Goal: Complete application form

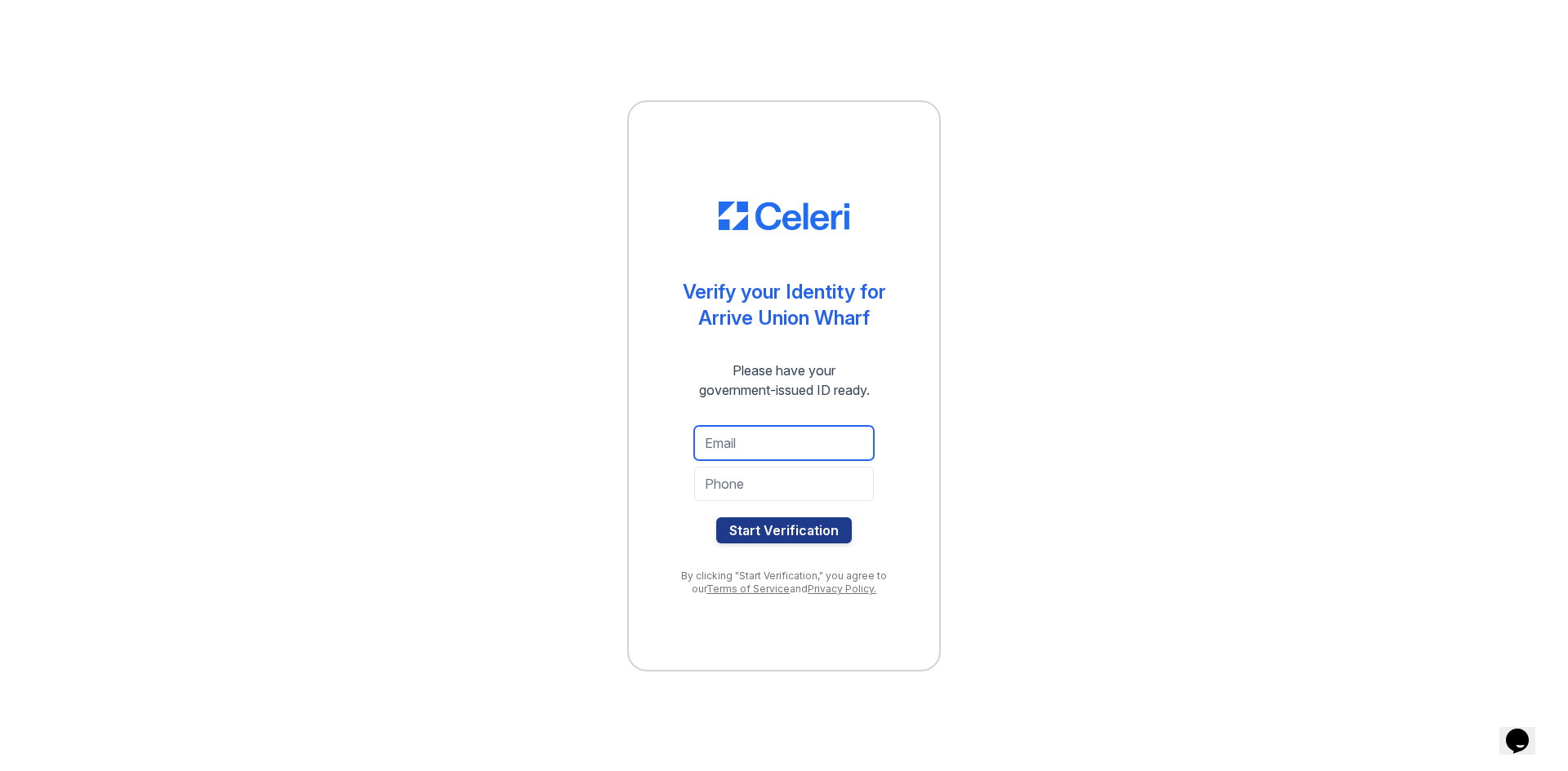
drag, startPoint x: 742, startPoint y: 447, endPoint x: 756, endPoint y: 440, distance: 15.7
click at [741, 447] on input "email" at bounding box center [783, 443] width 179 height 34
type input "[EMAIL_ADDRESS][DOMAIN_NAME]"
click at [822, 495] on input "tel" at bounding box center [783, 483] width 179 height 34
type input "7039805311"
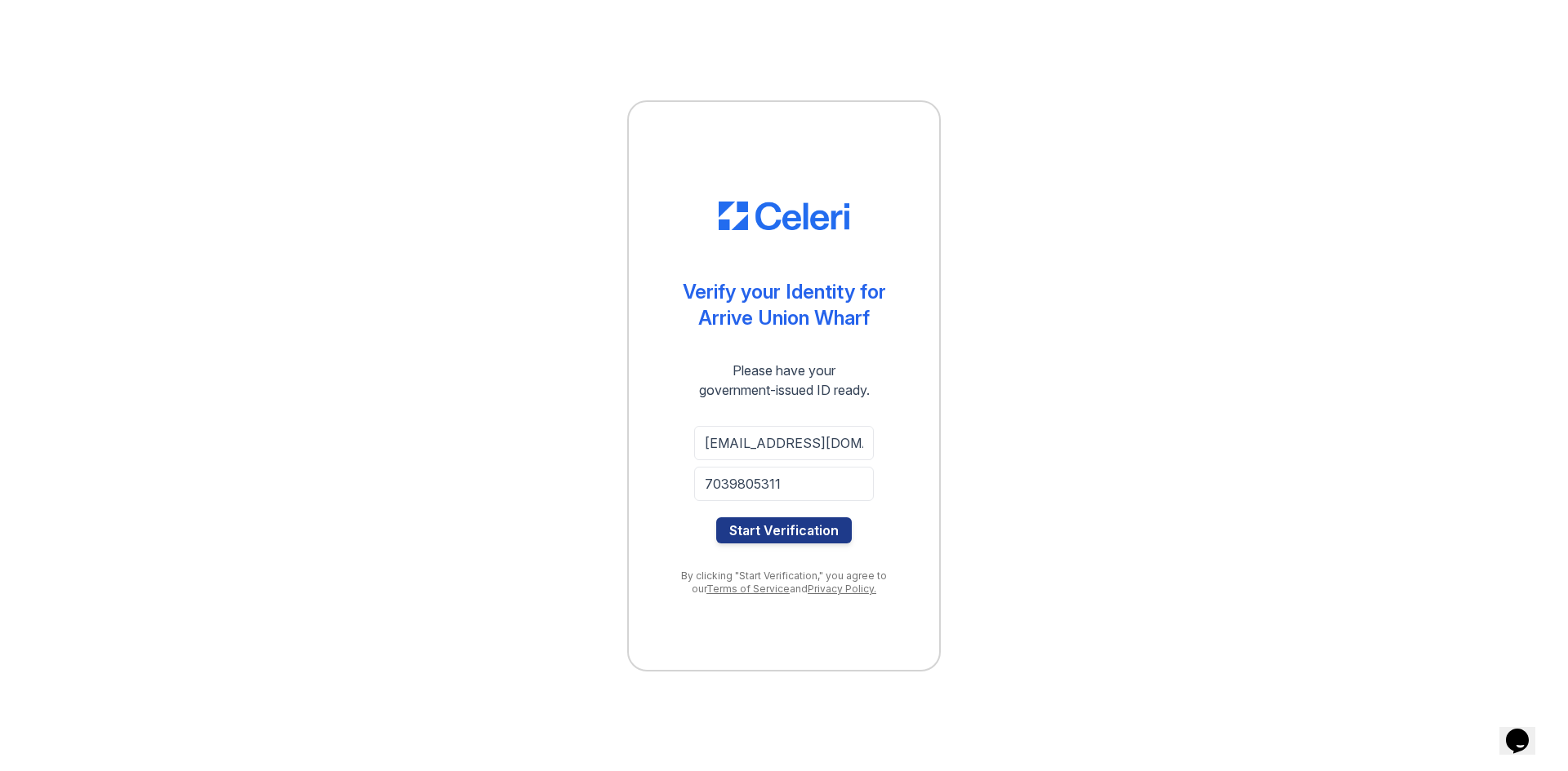
click at [819, 516] on div at bounding box center [783, 509] width 179 height 16
click at [820, 521] on button "Start Verification" at bounding box center [784, 530] width 136 height 26
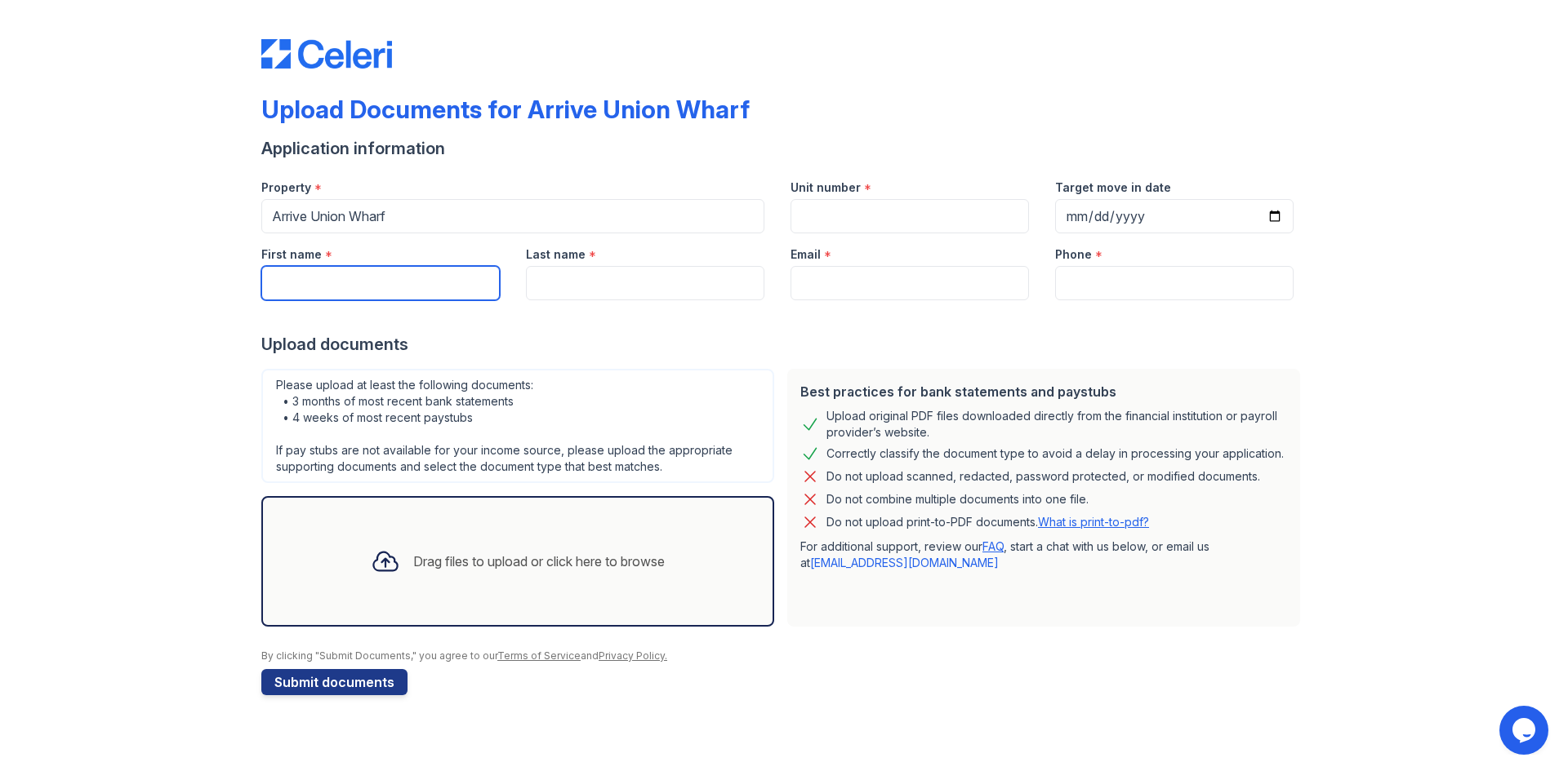
click at [402, 273] on input "First name" at bounding box center [381, 283] width 238 height 34
type input "[PERSON_NAME]"
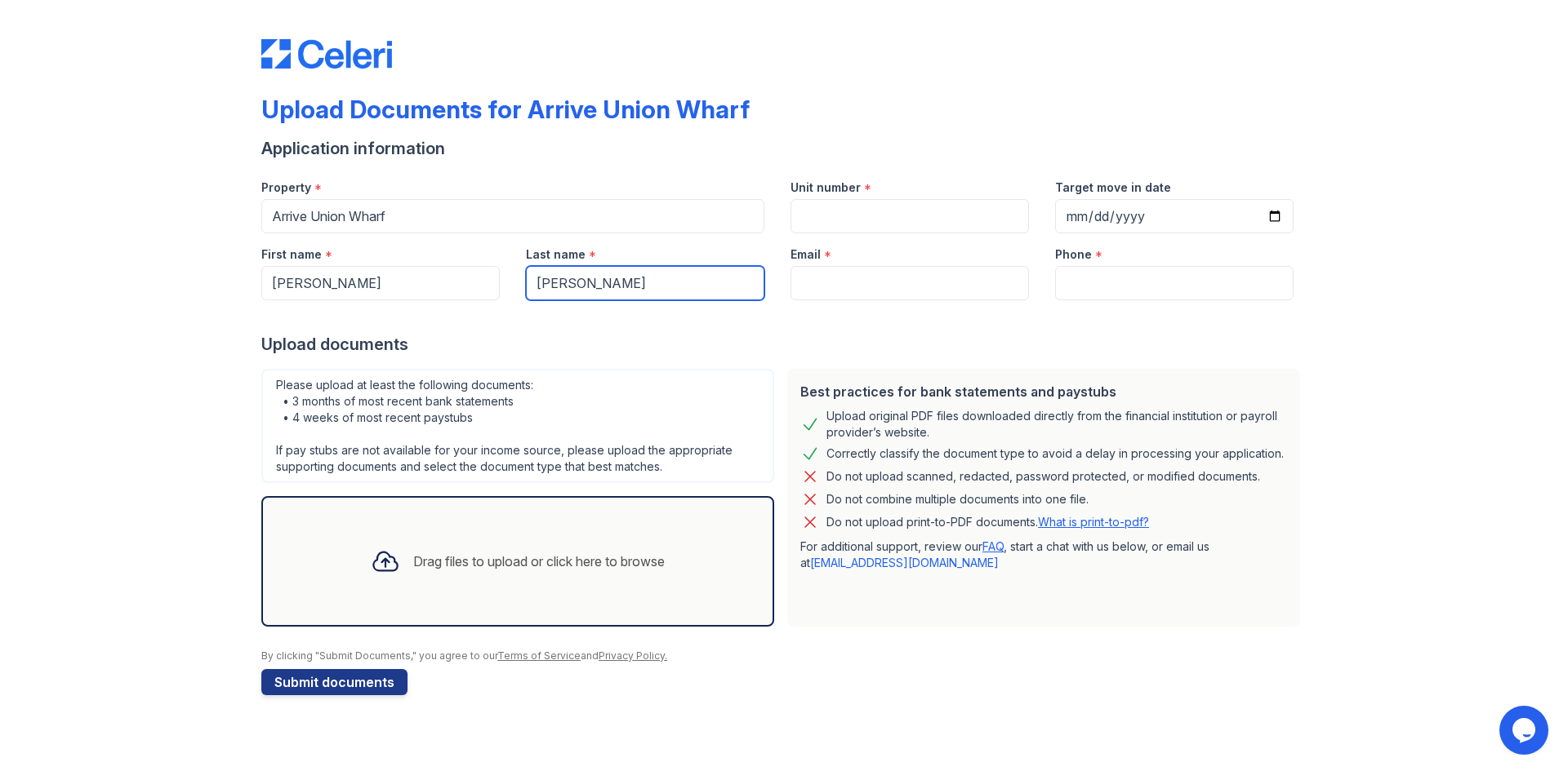
type input "[PERSON_NAME]"
click at [848, 210] on input "Unit number" at bounding box center [910, 216] width 238 height 34
type input "332"
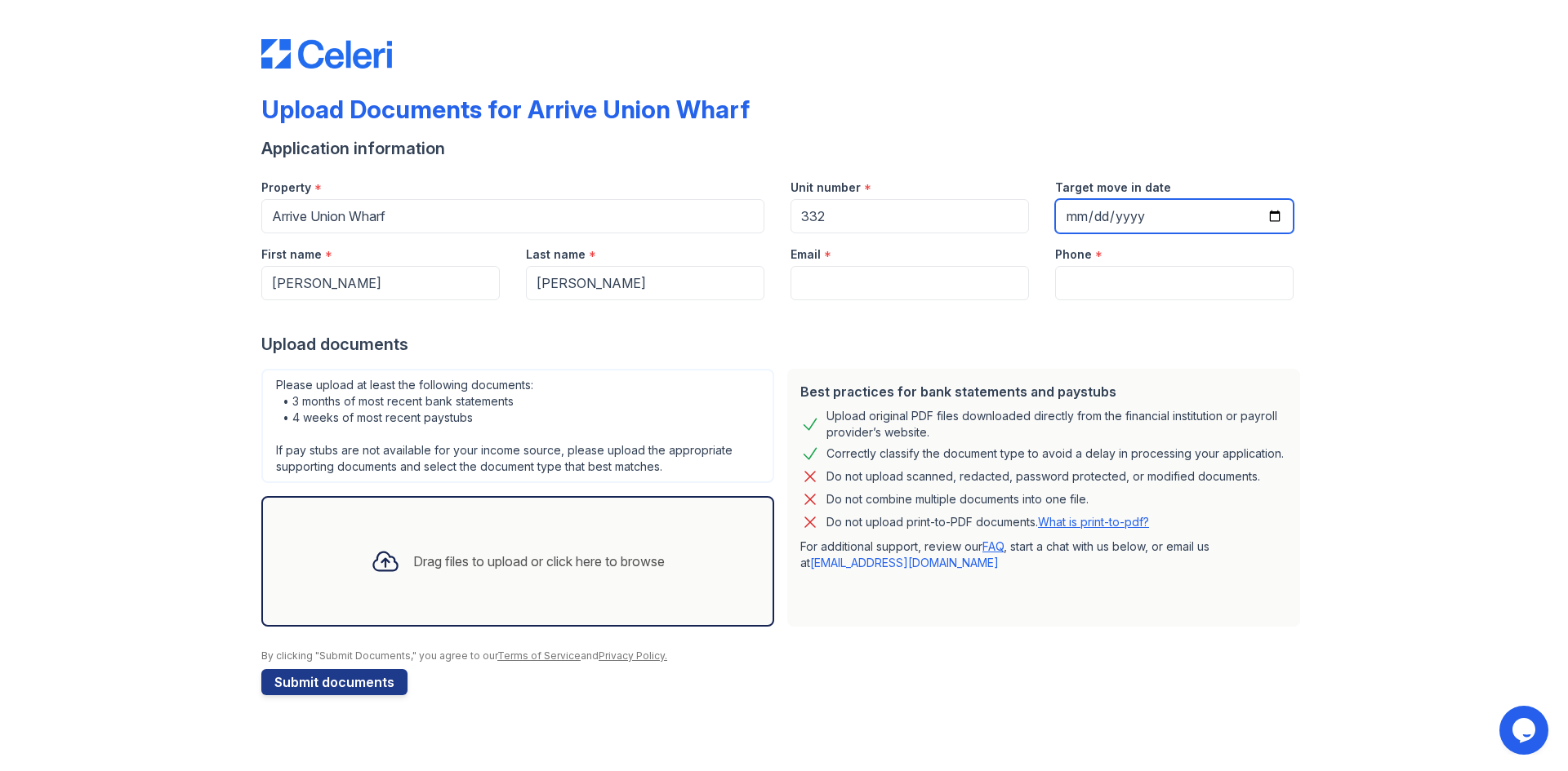
click at [1284, 221] on input "Target move in date" at bounding box center [1175, 216] width 238 height 34
click at [1276, 216] on input "Target move in date" at bounding box center [1175, 216] width 238 height 34
type input "[DATE]"
click at [951, 300] on div at bounding box center [784, 317] width 1046 height 33
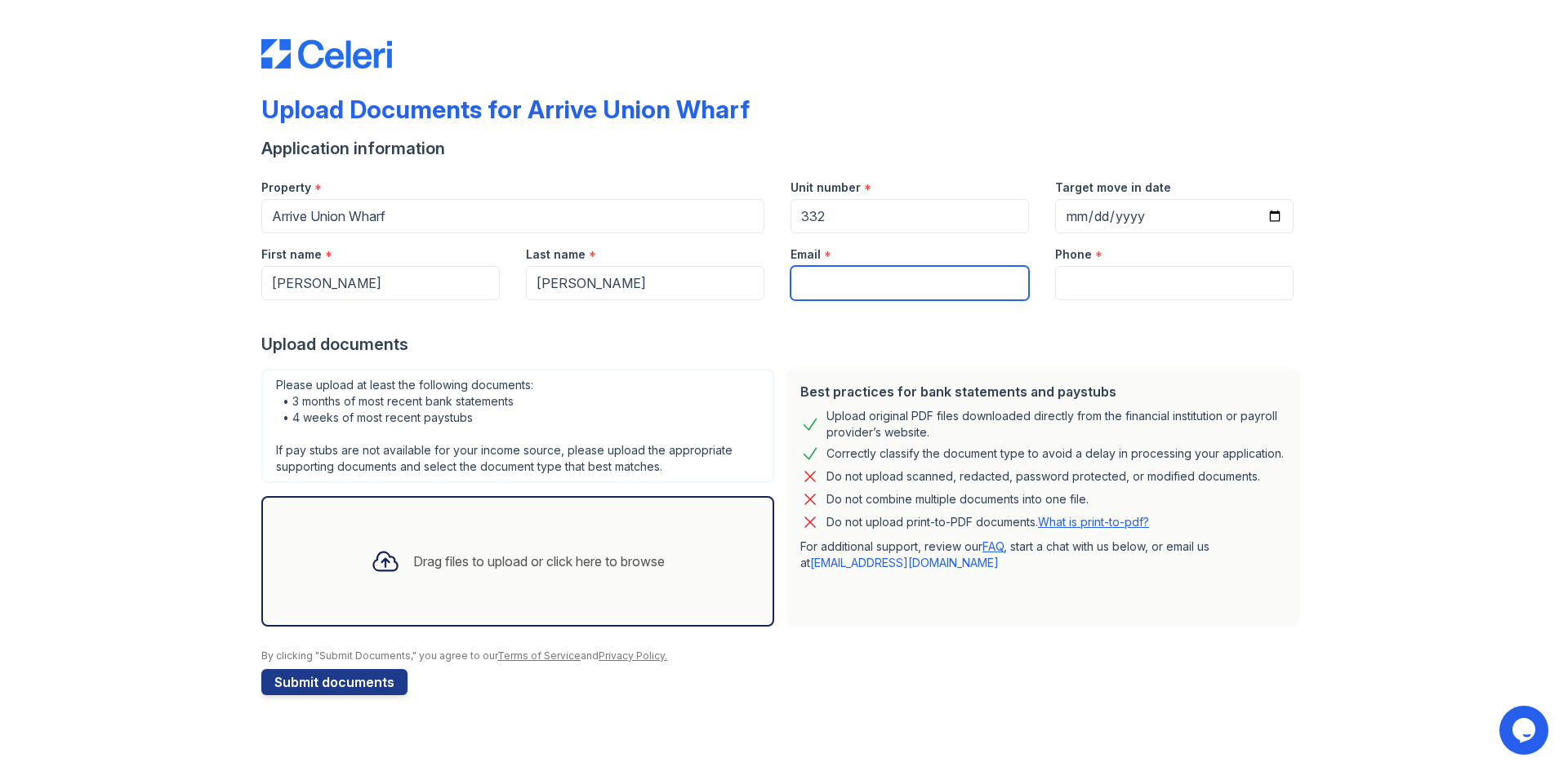
click at [936, 293] on input "Email" at bounding box center [910, 283] width 238 height 34
type input "[EMAIL_ADDRESS][DOMAIN_NAME]"
type input "7039805311"
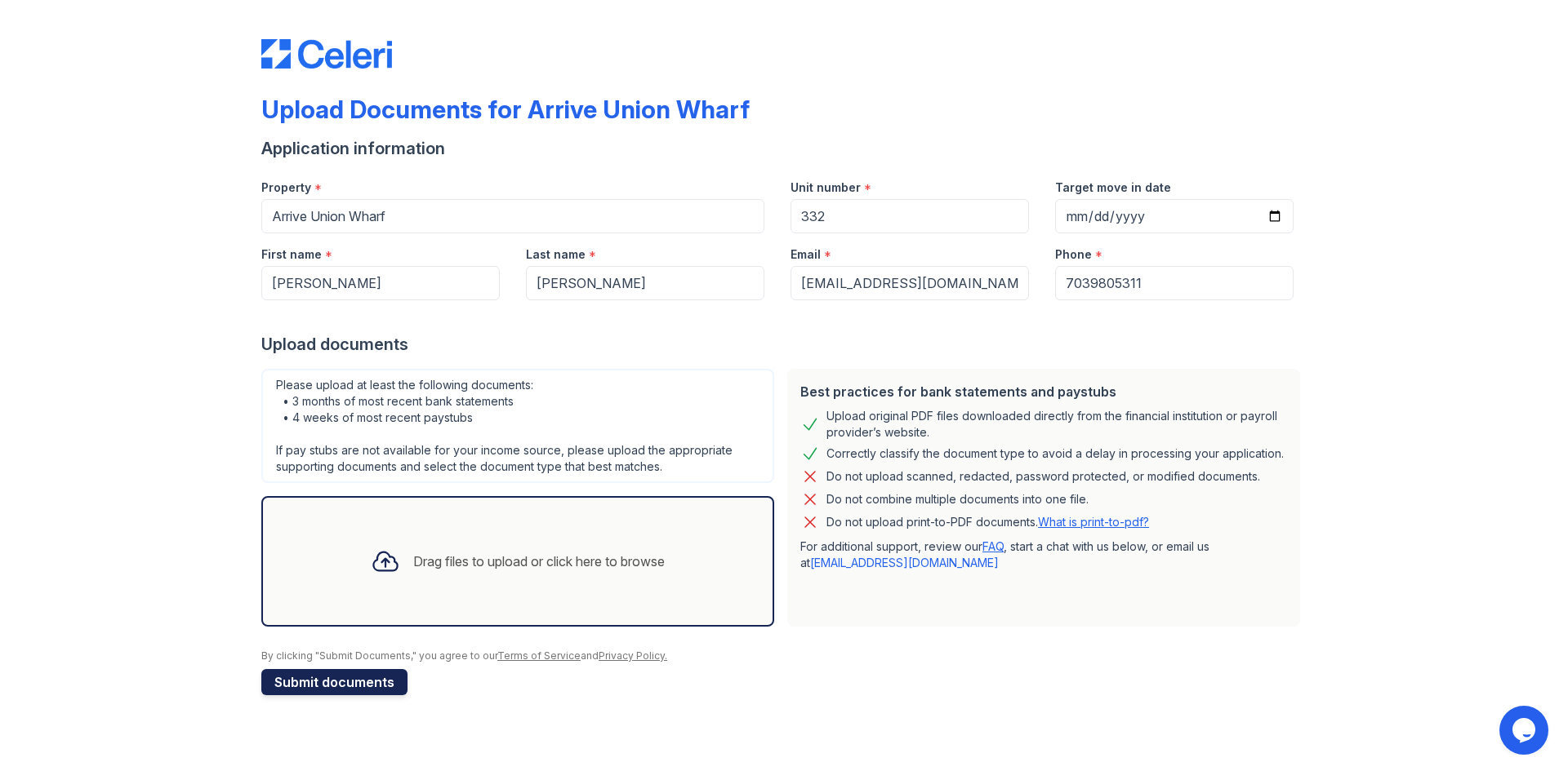
click at [340, 682] on button "Submit documents" at bounding box center [334, 682] width 146 height 26
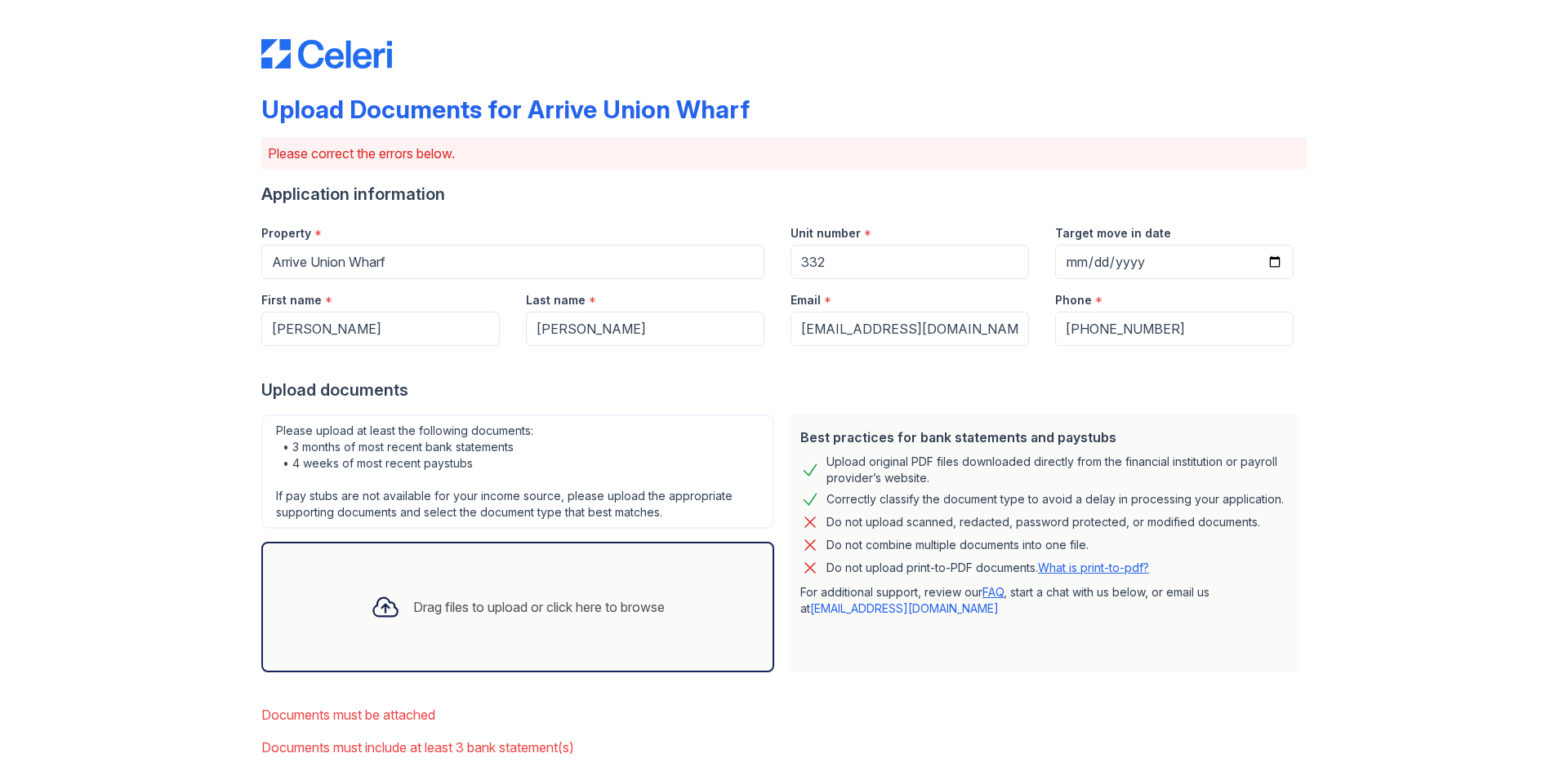
click at [349, 549] on div "Drag files to upload or click here to browse" at bounding box center [517, 606] width 513 height 131
click at [420, 606] on div "Drag files to upload or click here to browse" at bounding box center [539, 607] width 252 height 19
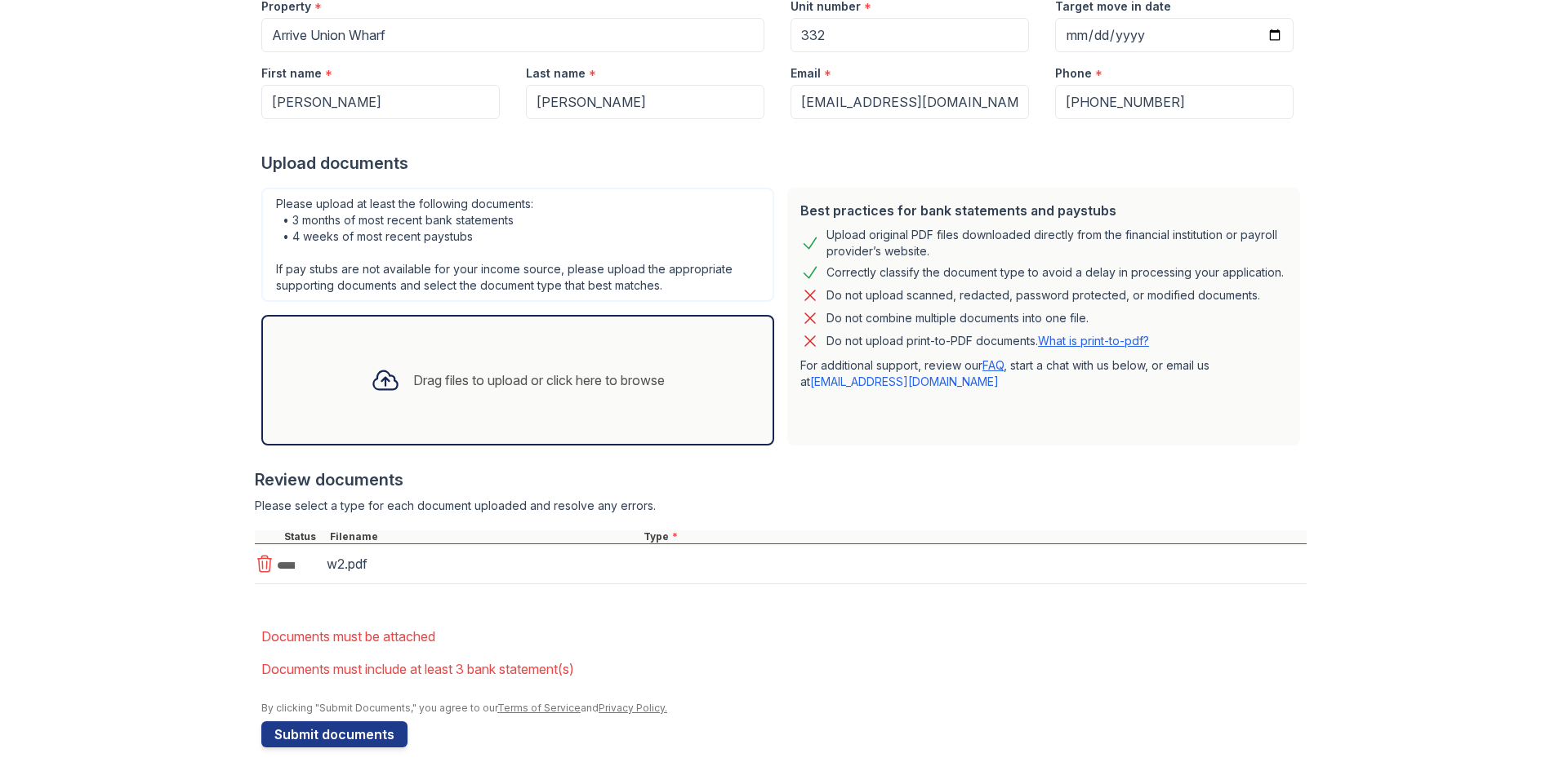
scroll to position [236, 0]
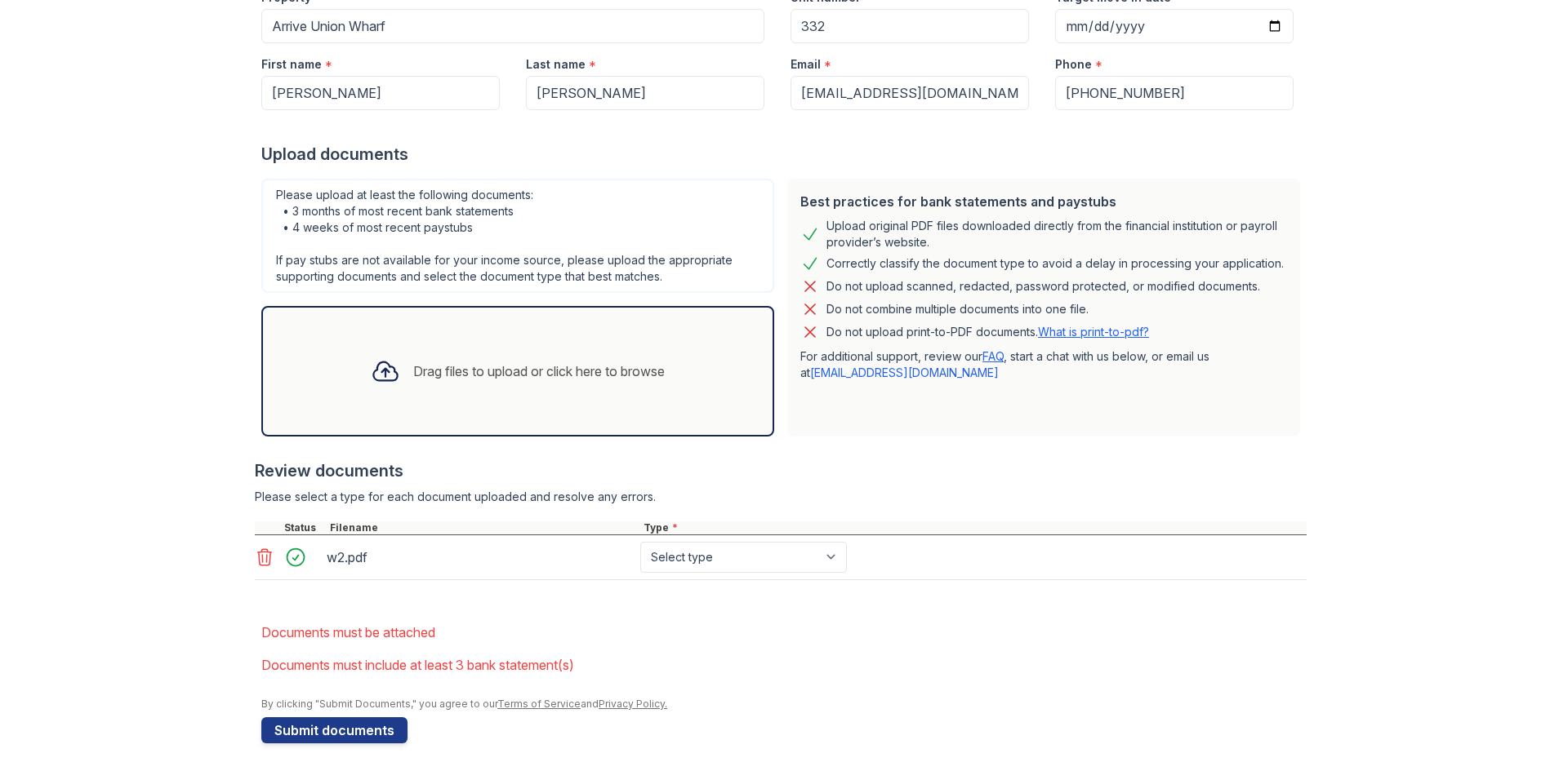
click at [486, 359] on div "Drag files to upload or click here to browse" at bounding box center [517, 371] width 320 height 55
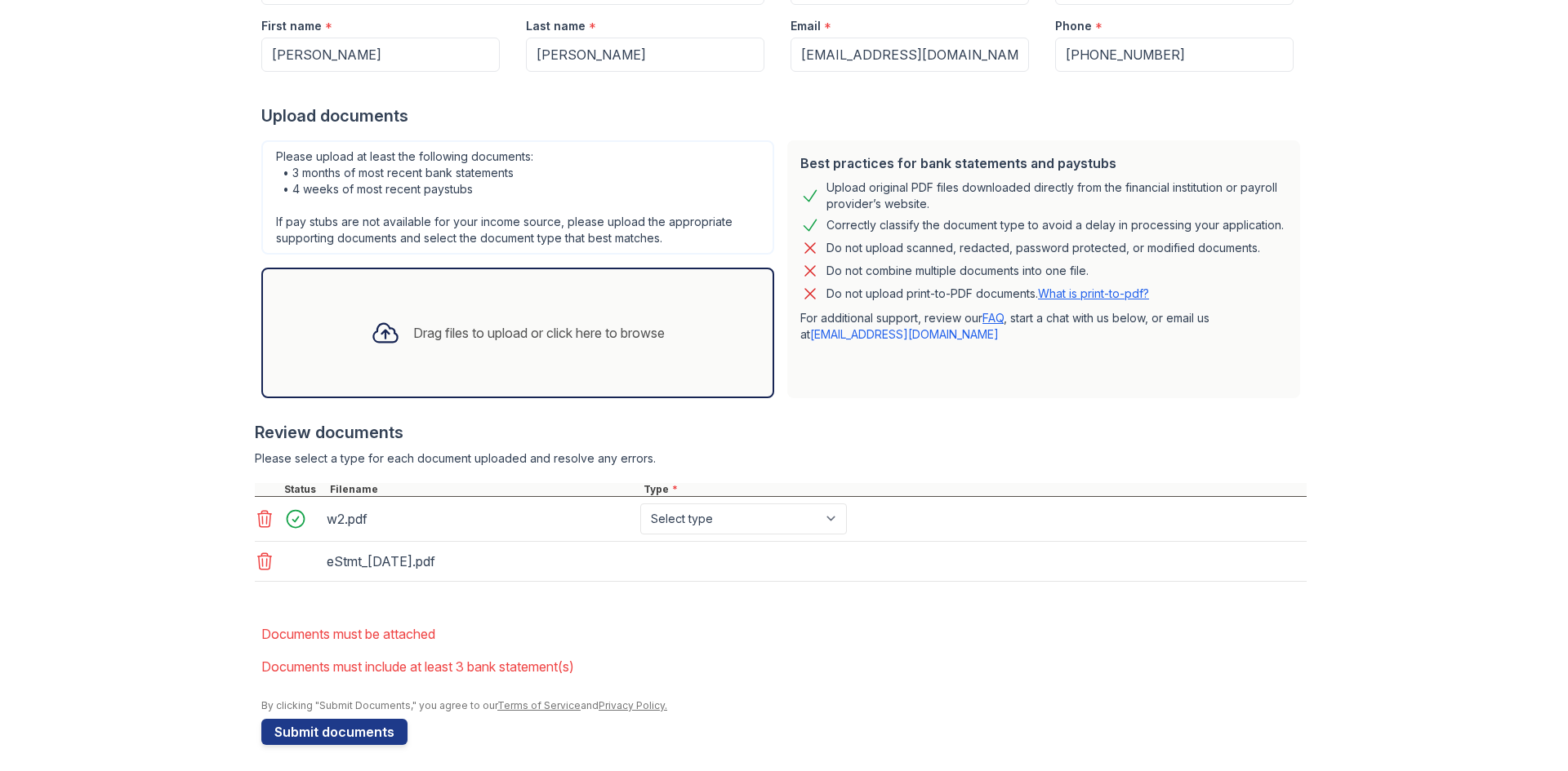
scroll to position [281, 0]
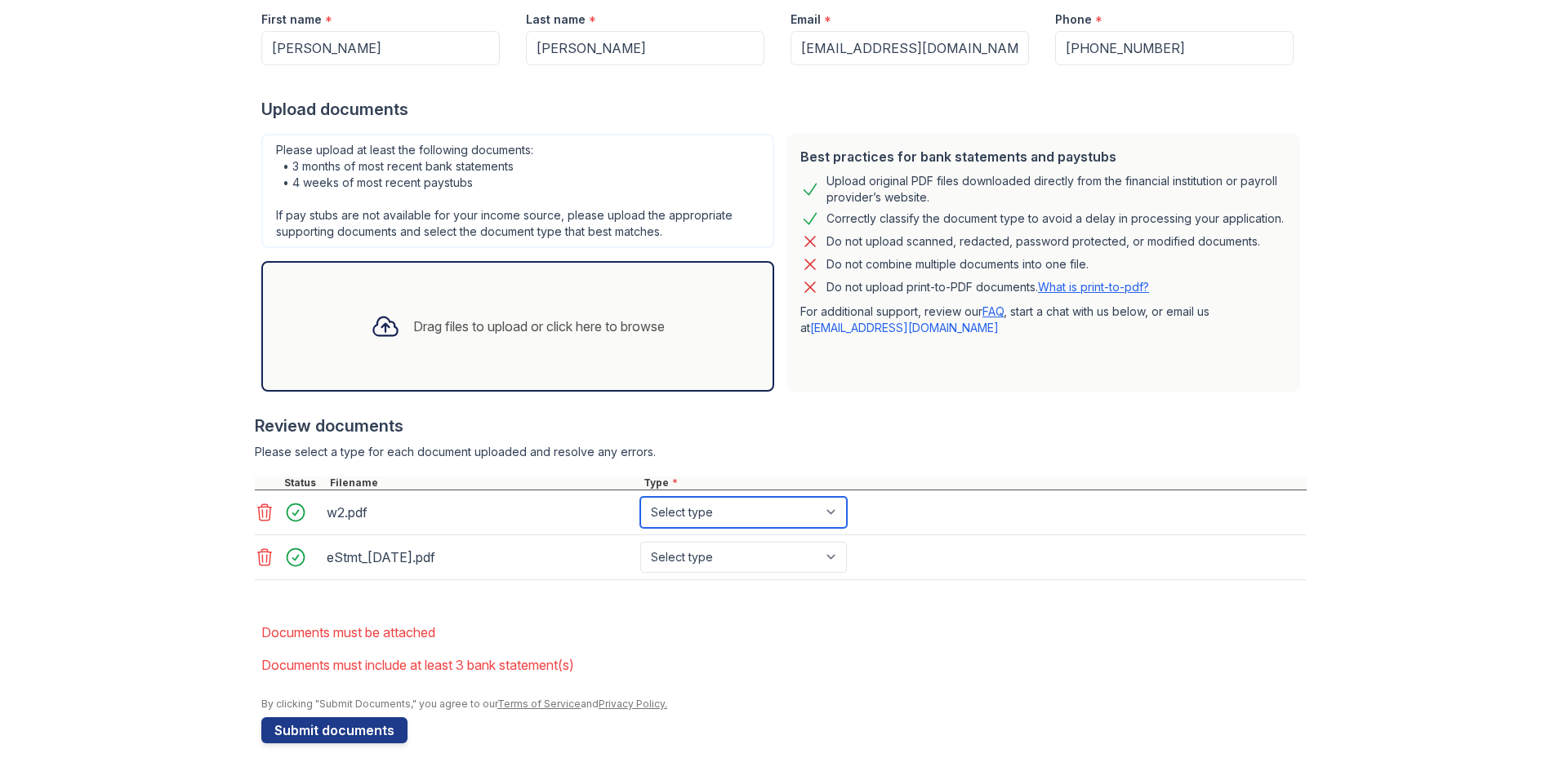
click at [755, 512] on select "Select type Paystub Bank Statement Offer Letter Tax Documents Benefit Award Let…" at bounding box center [743, 512] width 206 height 31
select select "tax_documents"
click at [641, 497] on select "Select type Paystub Bank Statement Offer Letter Tax Documents Benefit Award Let…" at bounding box center [743, 512] width 206 height 31
click at [708, 559] on select "Select type Paystub Bank Statement Offer Letter Tax Documents Benefit Award Let…" at bounding box center [743, 557] width 206 height 31
select select "bank_statement"
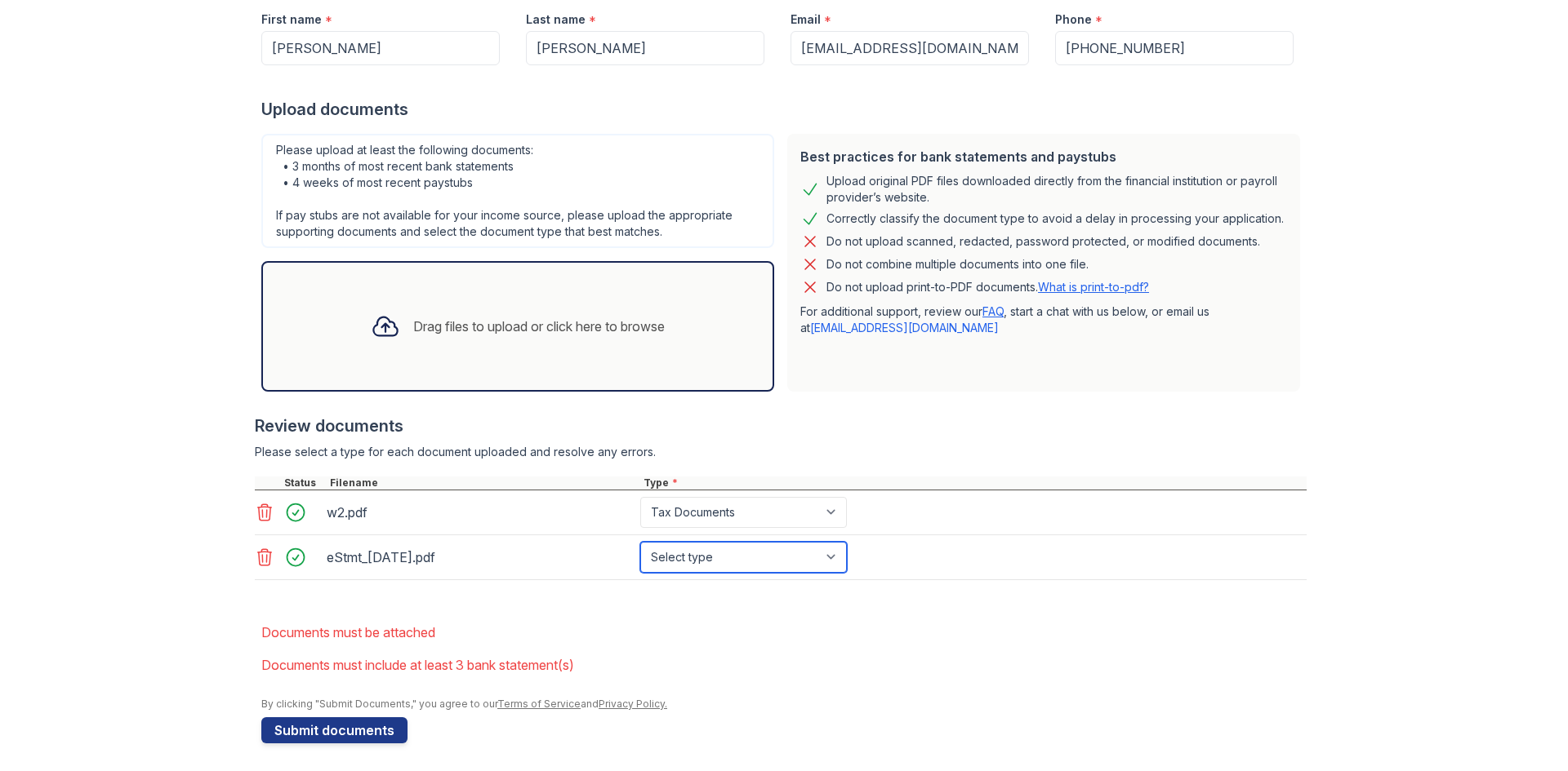
click at [641, 541] on select "Select type Paystub Bank Statement Offer Letter Tax Documents Benefit Award Let…" at bounding box center [743, 557] width 206 height 31
click at [383, 327] on icon at bounding box center [385, 326] width 23 height 18
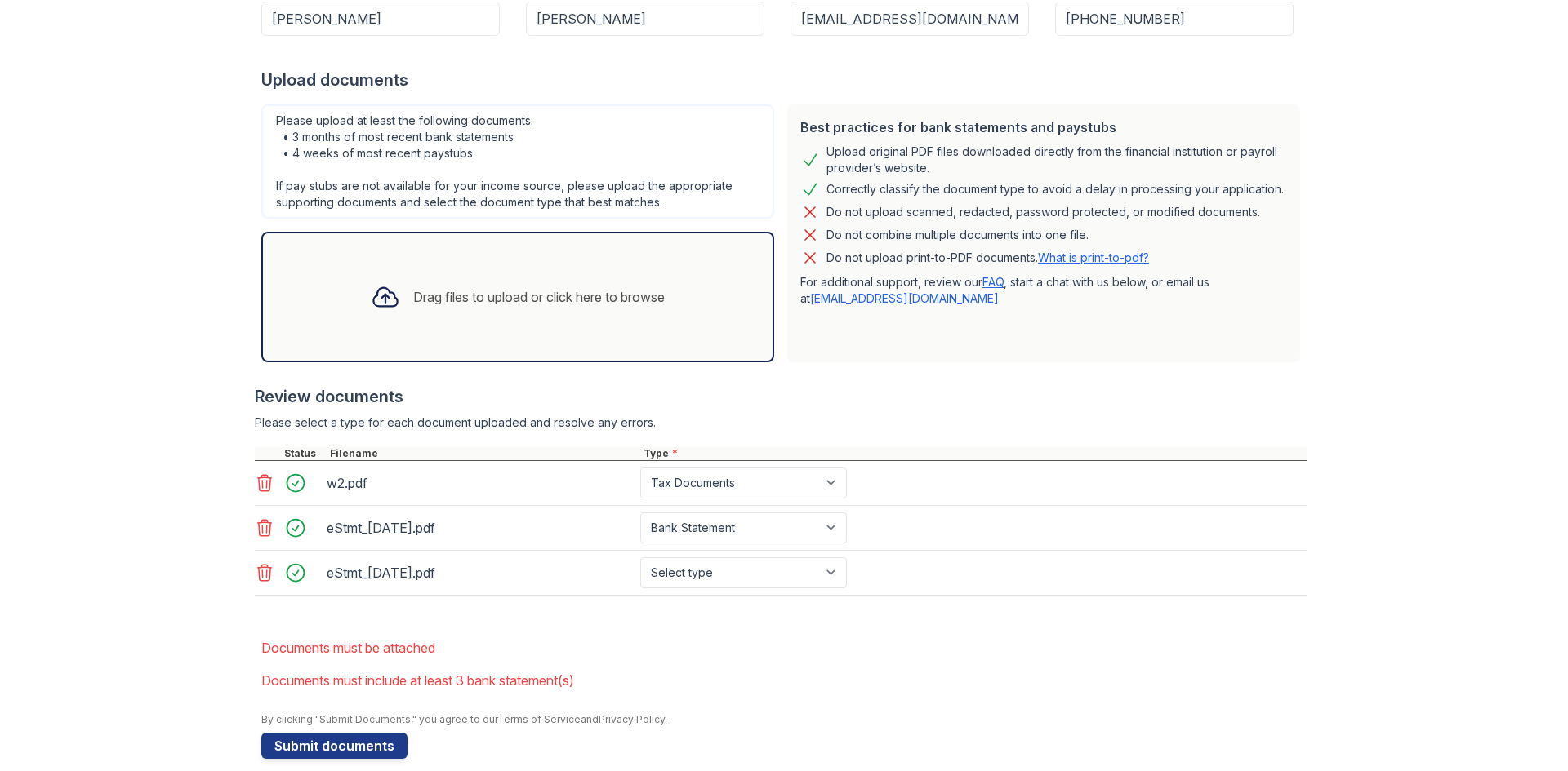
scroll to position [330, 0]
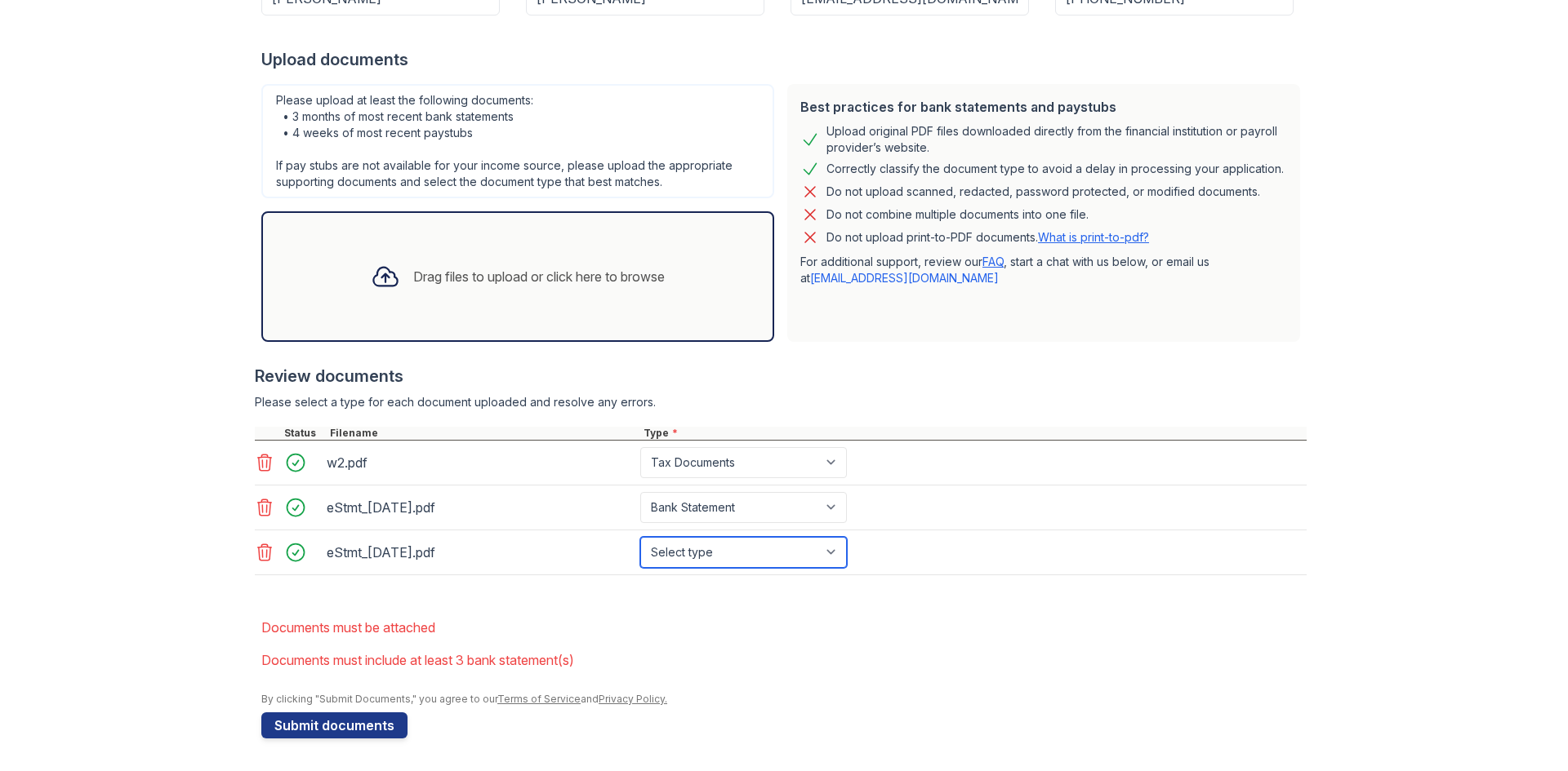
click at [713, 545] on select "Select type Paystub Bank Statement Offer Letter Tax Documents Benefit Award Let…" at bounding box center [743, 552] width 206 height 31
select select "bank_statement"
click at [641, 537] on select "Select type Paystub Bank Statement Offer Letter Tax Documents Benefit Award Let…" at bounding box center [743, 552] width 206 height 31
click at [398, 293] on div "Drag files to upload or click here to browse" at bounding box center [517, 276] width 320 height 55
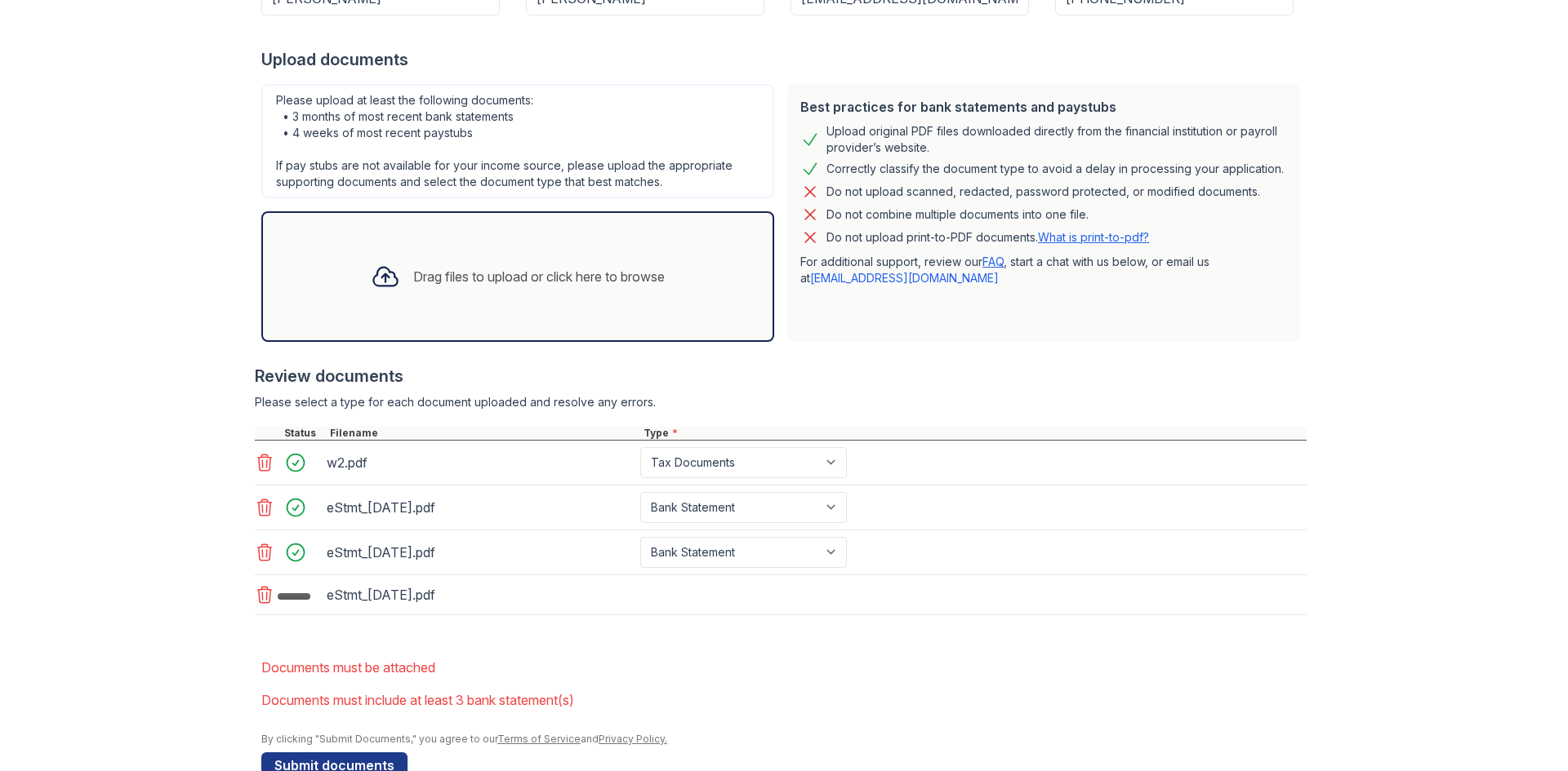
click at [471, 304] on div "Drag files to upload or click here to browse" at bounding box center [517, 276] width 513 height 131
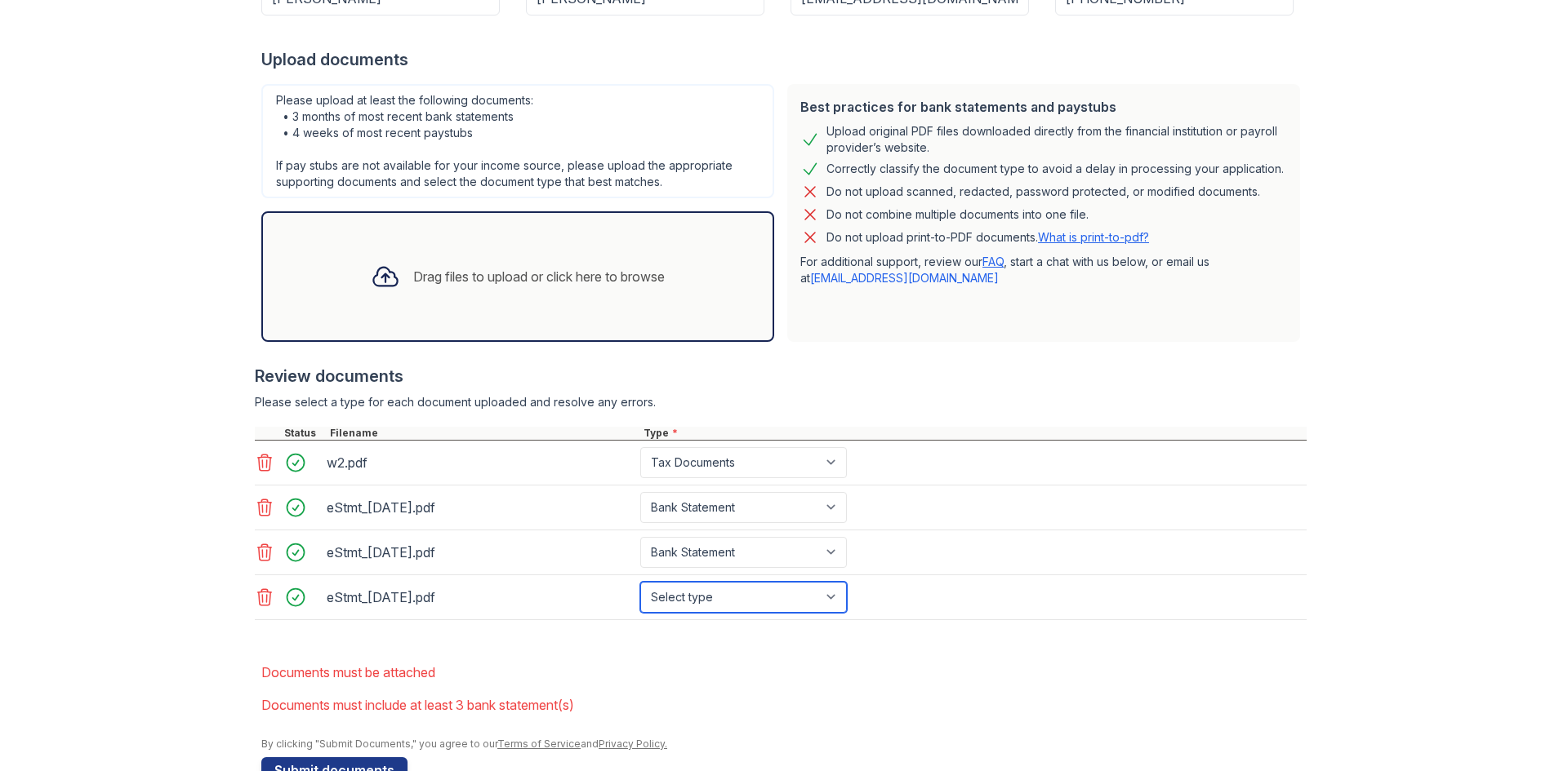
click at [741, 594] on select "Select type Paystub Bank Statement Offer Letter Tax Documents Benefit Award Let…" at bounding box center [743, 598] width 206 height 31
select select "bank_statement"
click at [641, 582] on select "Select type Paystub Bank Statement Offer Letter Tax Documents Benefit Award Let…" at bounding box center [743, 598] width 206 height 31
click at [609, 646] on form "Application information Property * Arrive Union Wharf Unit number * 332 Target …" at bounding box center [784, 317] width 1046 height 931
click at [441, 305] on div "Drag files to upload or click here to browse" at bounding box center [517, 276] width 513 height 131
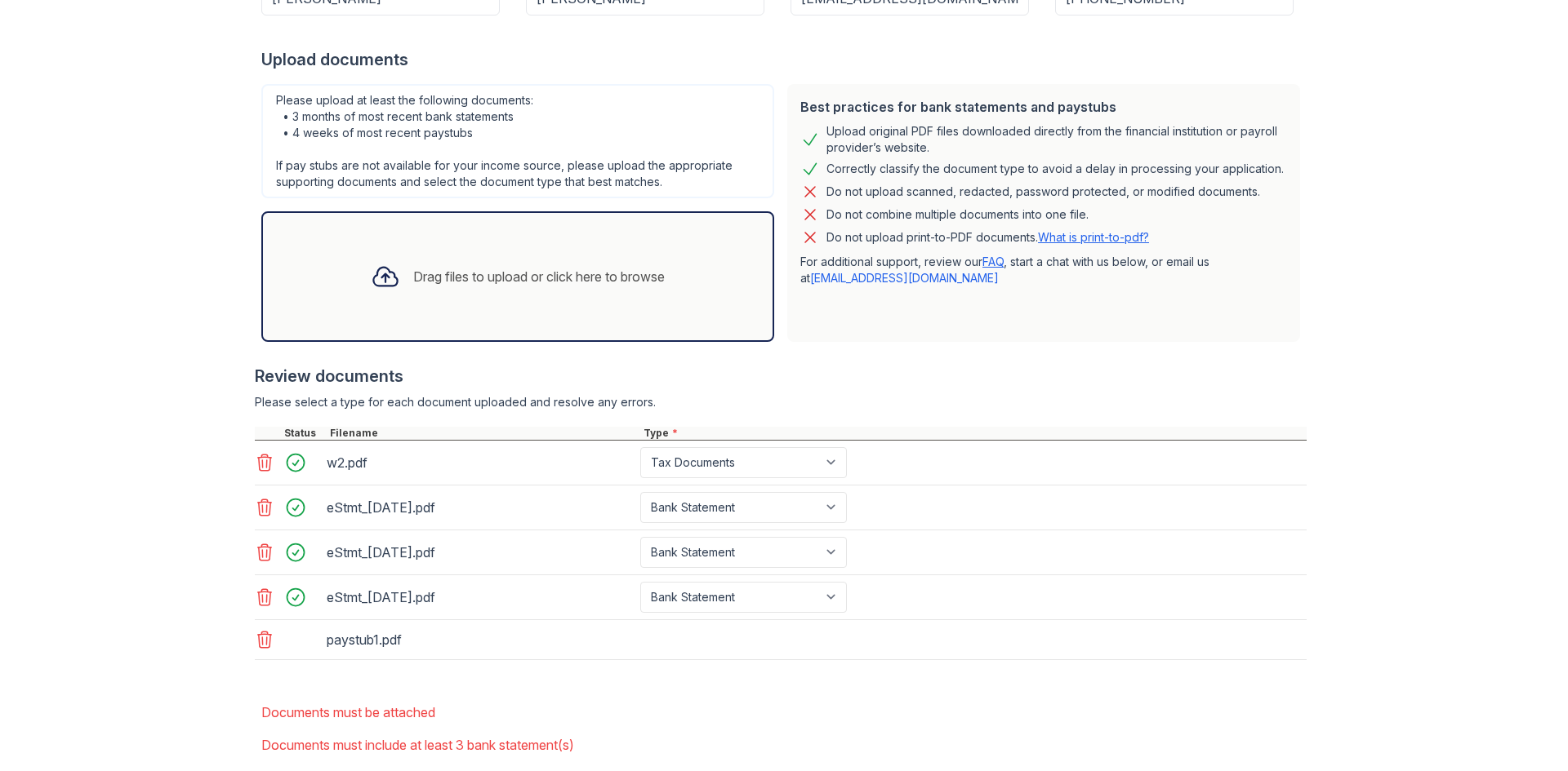
click at [298, 273] on div "Drag files to upload or click here to browse" at bounding box center [517, 276] width 513 height 131
click at [338, 283] on div "Drag files to upload or click here to browse" at bounding box center [517, 276] width 513 height 131
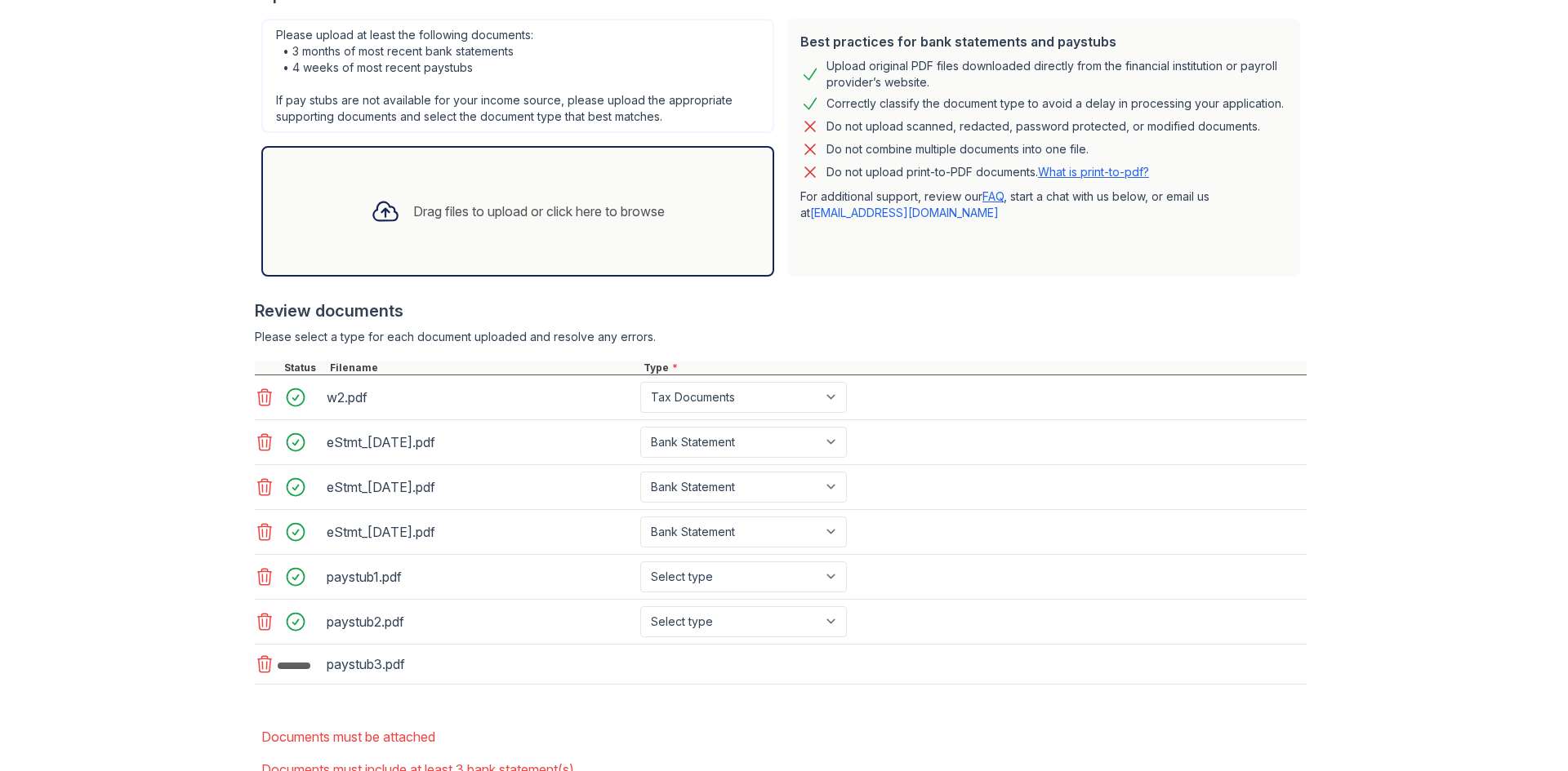
scroll to position [413, 0]
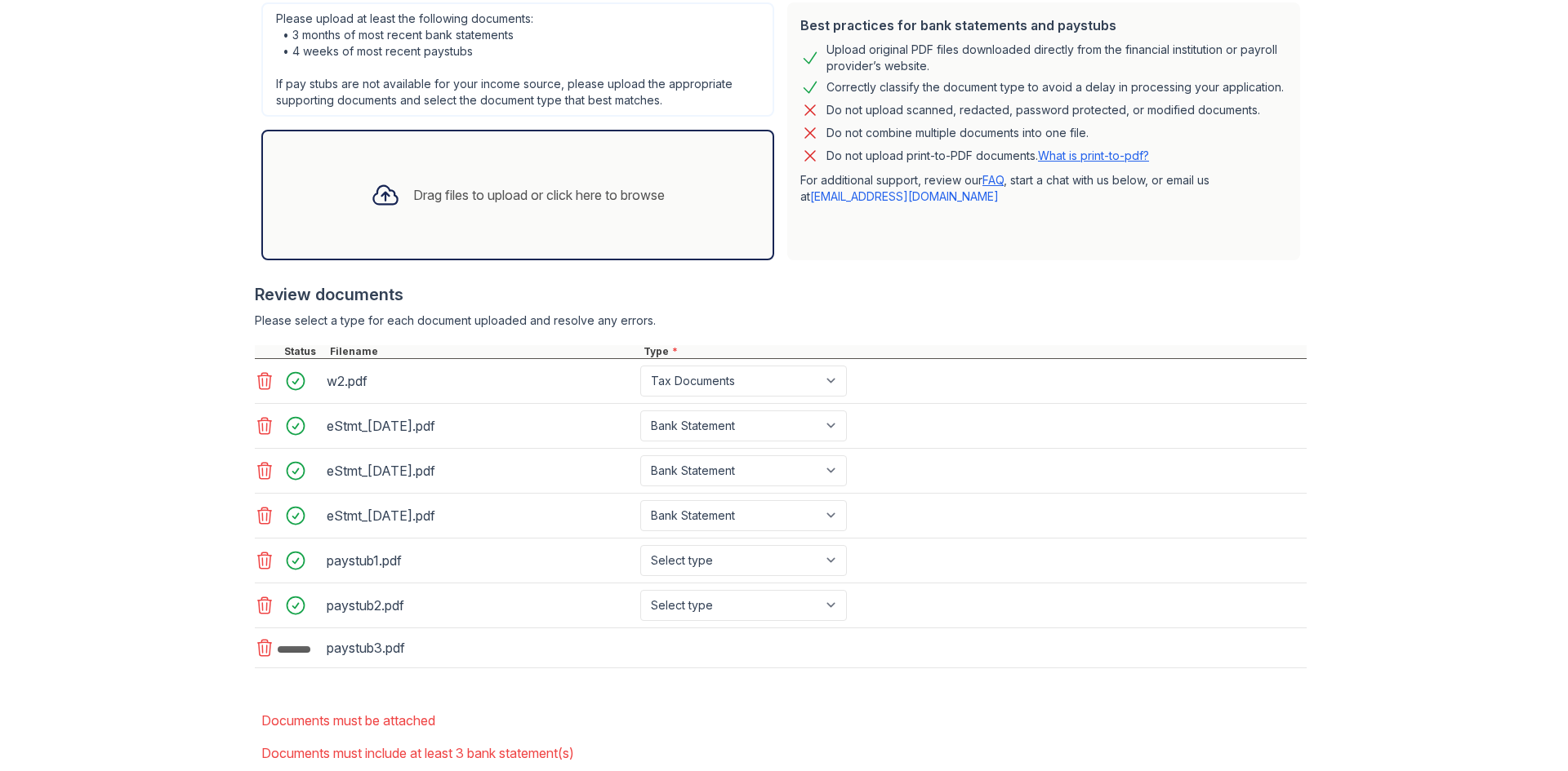
click at [362, 246] on div "Drag files to upload or click here to browse" at bounding box center [517, 195] width 513 height 131
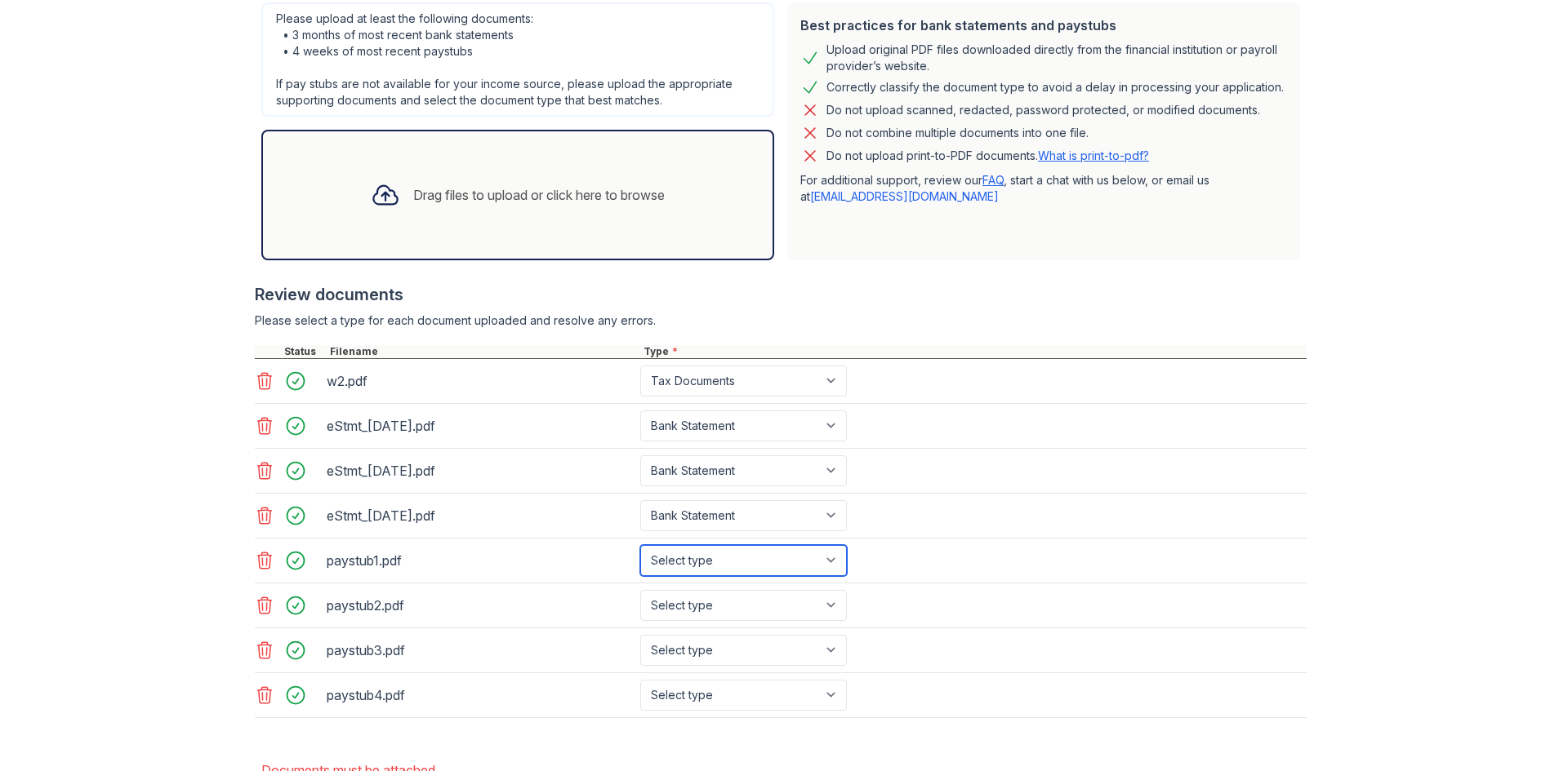
click at [714, 551] on select "Select type Paystub Bank Statement Offer Letter Tax Documents Benefit Award Let…" at bounding box center [743, 561] width 206 height 31
select select "paystub"
click at [641, 545] on select "Select type Paystub Bank Statement Offer Letter Tax Documents Benefit Award Let…" at bounding box center [743, 561] width 206 height 31
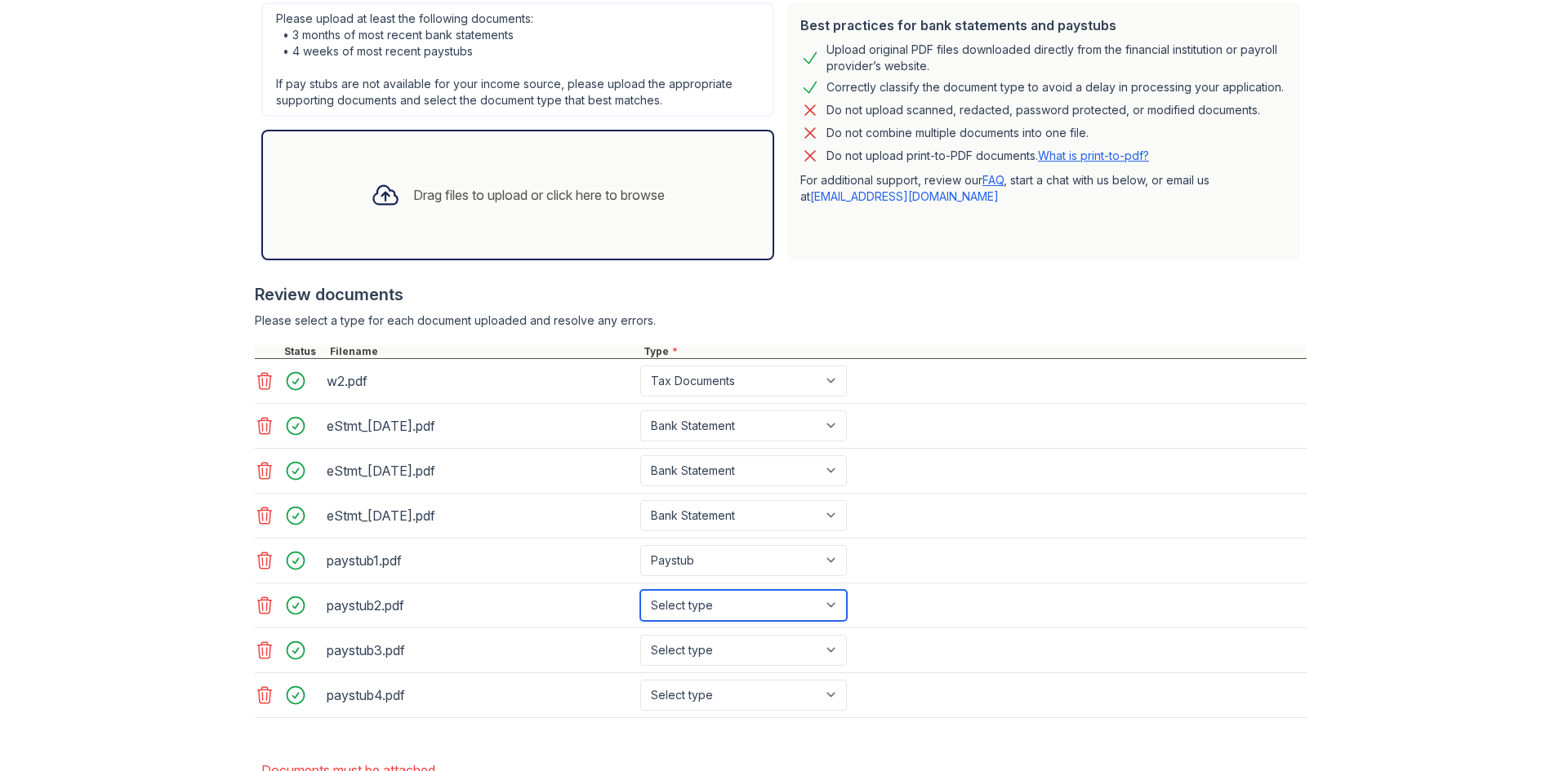
click at [705, 598] on select "Select type Paystub Bank Statement Offer Letter Tax Documents Benefit Award Let…" at bounding box center [743, 605] width 206 height 31
select select "paystub"
click at [641, 590] on select "Select type Paystub Bank Statement Offer Letter Tax Documents Benefit Award Let…" at bounding box center [743, 605] width 206 height 31
click at [686, 651] on select "Select type Paystub Bank Statement Offer Letter Tax Documents Benefit Award Let…" at bounding box center [743, 651] width 206 height 31
select select "paystub"
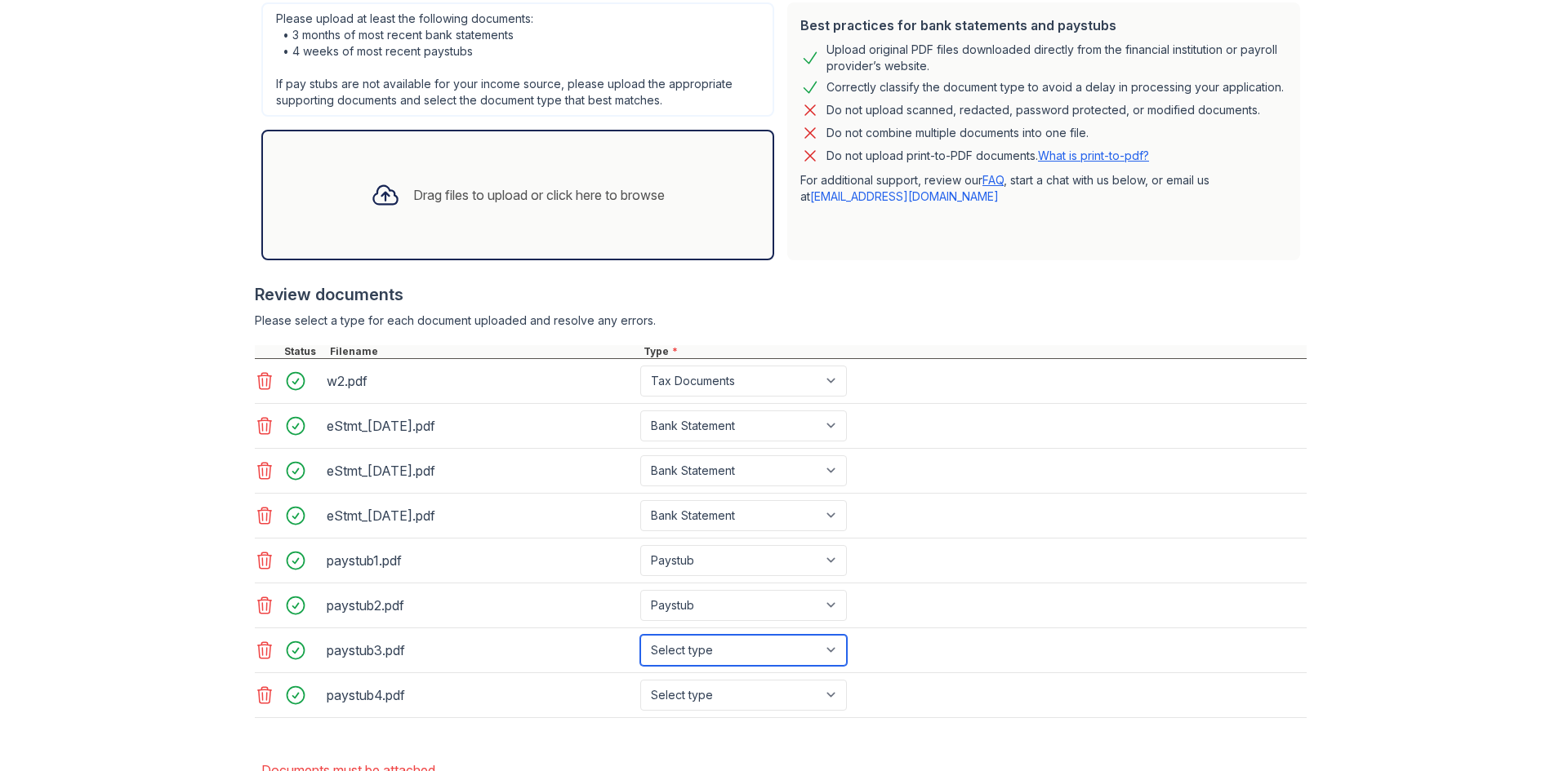
click at [641, 635] on select "Select type Paystub Bank Statement Offer Letter Tax Documents Benefit Award Let…" at bounding box center [743, 651] width 206 height 31
click at [687, 693] on select "Select type Paystub Bank Statement Offer Letter Tax Documents Benefit Award Let…" at bounding box center [743, 695] width 206 height 31
select select "paystub"
click at [641, 680] on select "Select type Paystub Bank Statement Offer Letter Tax Documents Benefit Award Let…" at bounding box center [743, 695] width 206 height 31
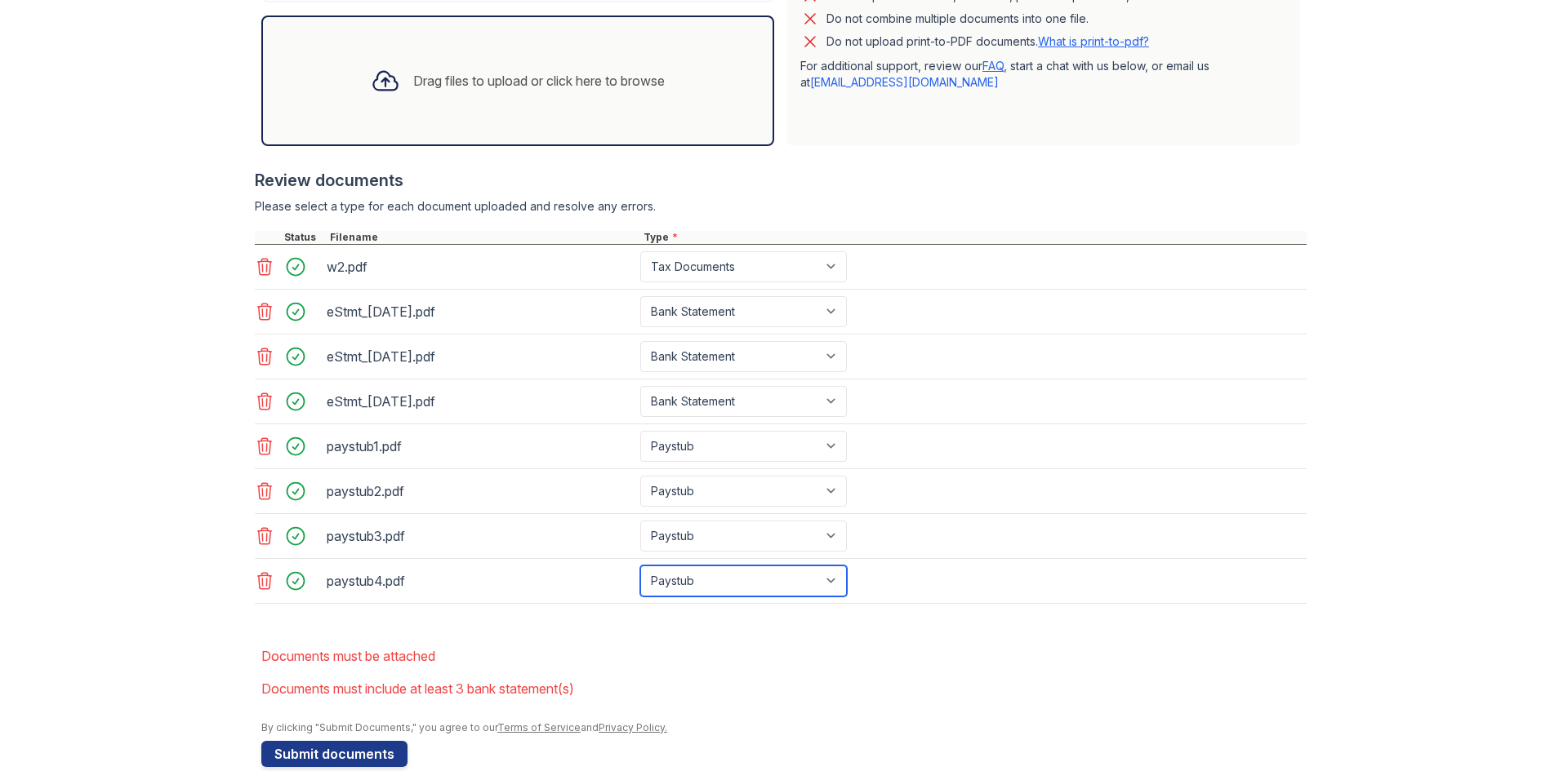
scroll to position [555, 0]
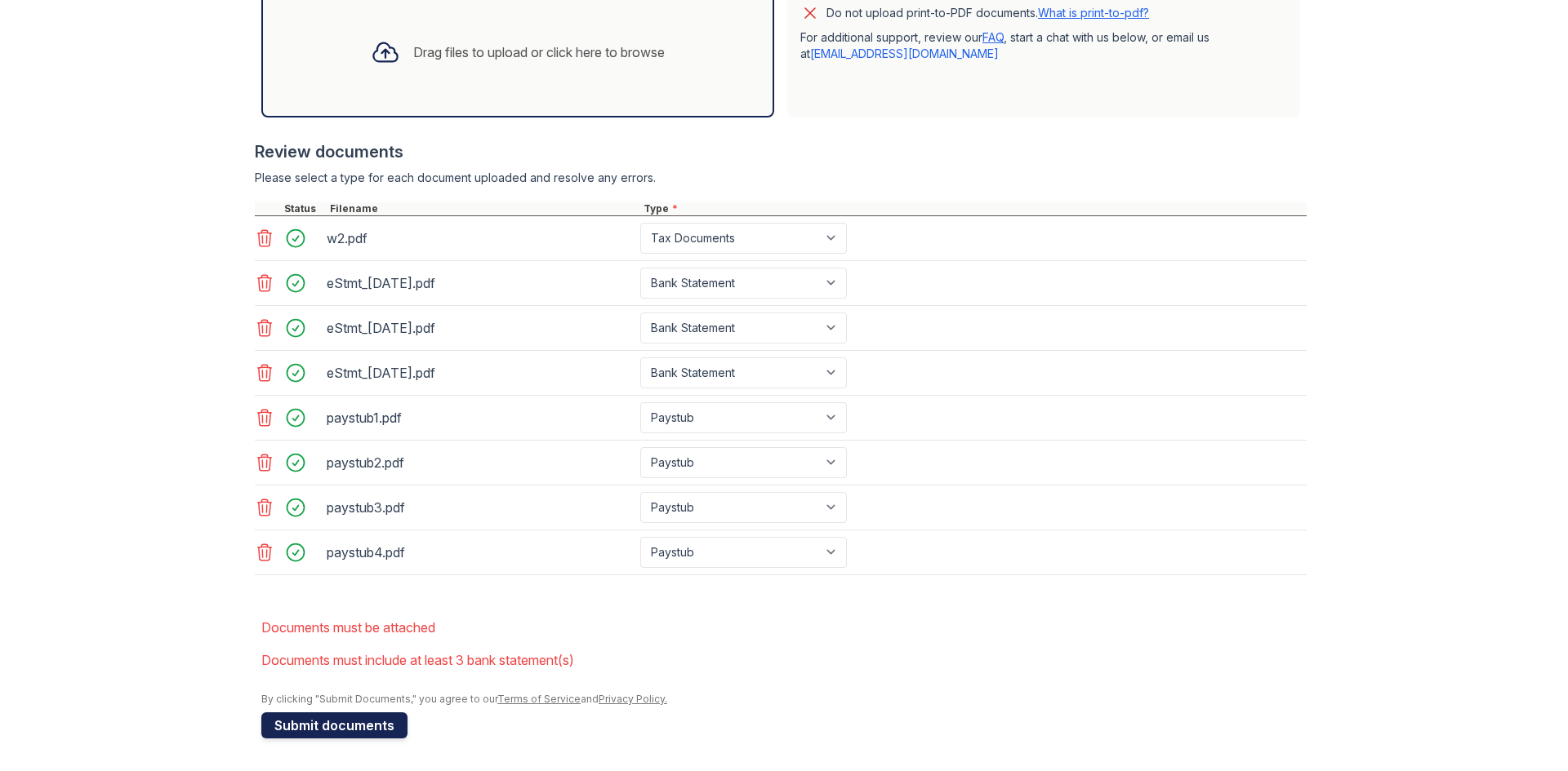
click at [333, 723] on button "Submit documents" at bounding box center [334, 725] width 146 height 26
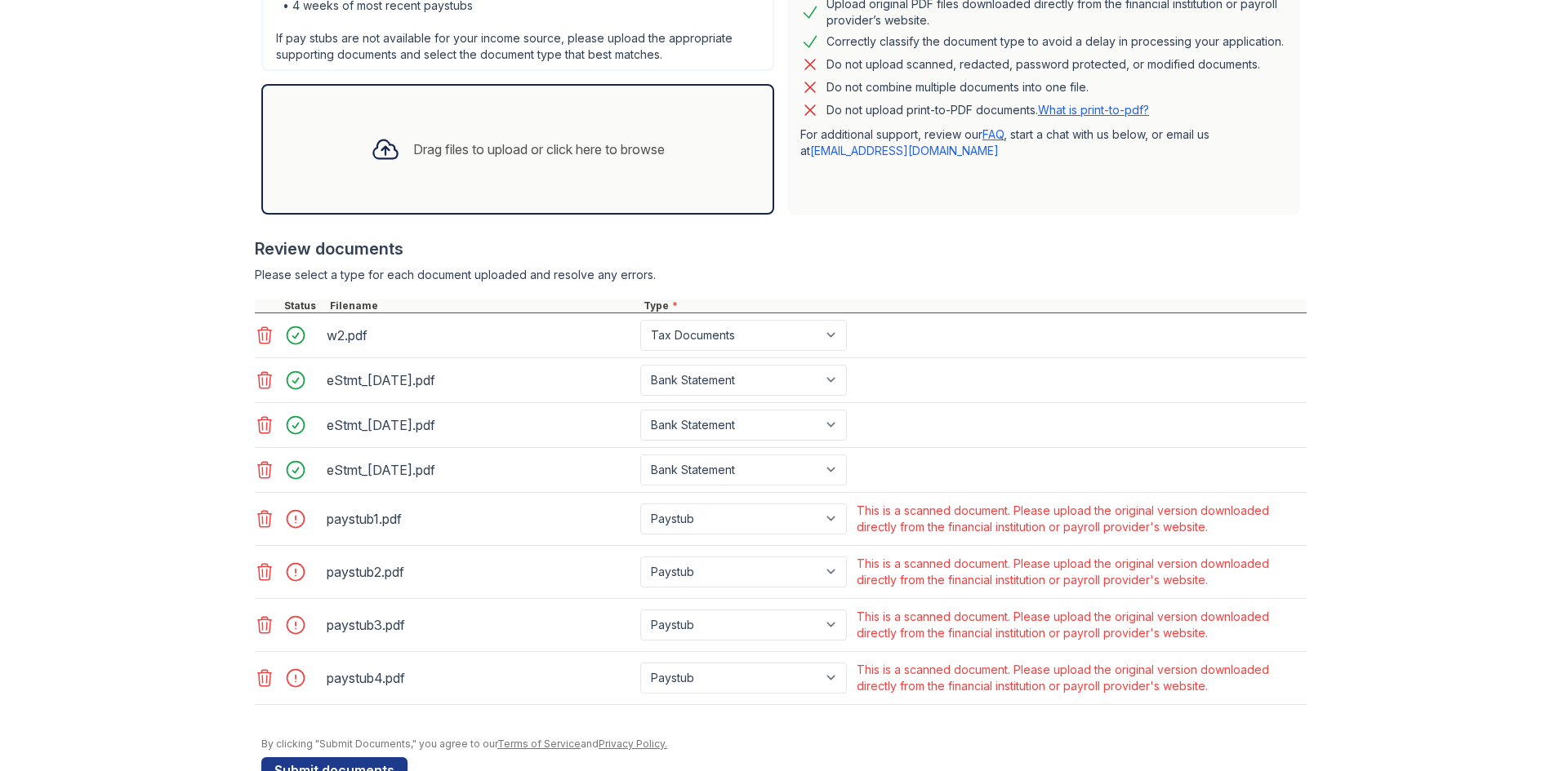
scroll to position [490, 0]
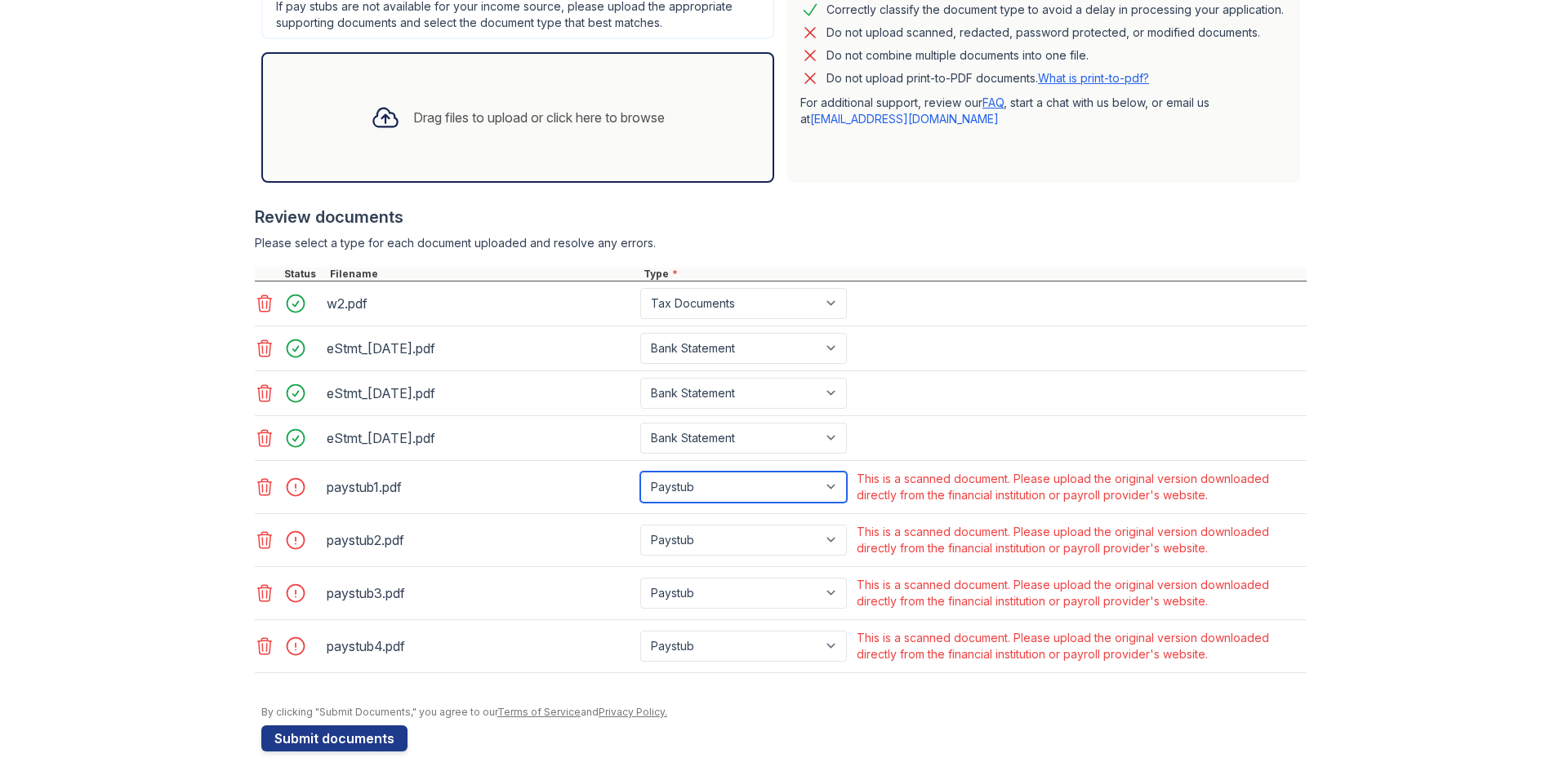
click at [751, 493] on select "Paystub Bank Statement Offer Letter Tax Documents Benefit Award Letter Investme…" at bounding box center [743, 487] width 206 height 31
select select "other"
click at [641, 472] on select "Paystub Bank Statement Offer Letter Tax Documents Benefit Award Letter Investme…" at bounding box center [743, 487] width 206 height 31
click at [687, 537] on select "Paystub Bank Statement Offer Letter Tax Documents Benefit Award Letter Investme…" at bounding box center [743, 540] width 206 height 31
select select "other"
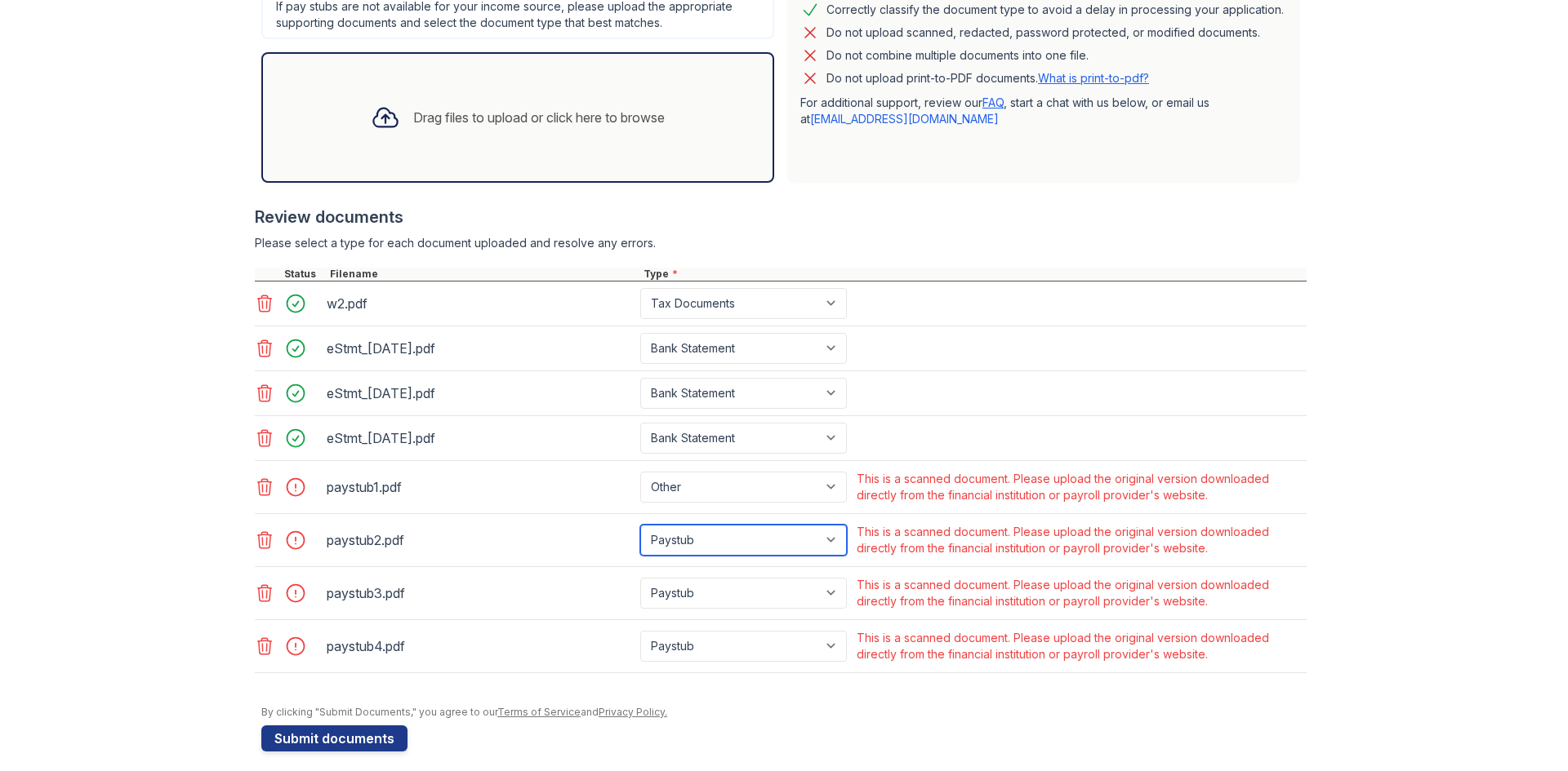
click at [641, 525] on select "Paystub Bank Statement Offer Letter Tax Documents Benefit Award Letter Investme…" at bounding box center [743, 540] width 206 height 31
drag, startPoint x: 685, startPoint y: 583, endPoint x: 689, endPoint y: 597, distance: 14.6
click at [685, 583] on select "Paystub Bank Statement Offer Letter Tax Documents Benefit Award Letter Investme…" at bounding box center [743, 594] width 206 height 31
select select "other"
click at [641, 578] on select "Paystub Bank Statement Offer Letter Tax Documents Benefit Award Letter Investme…" at bounding box center [743, 594] width 206 height 31
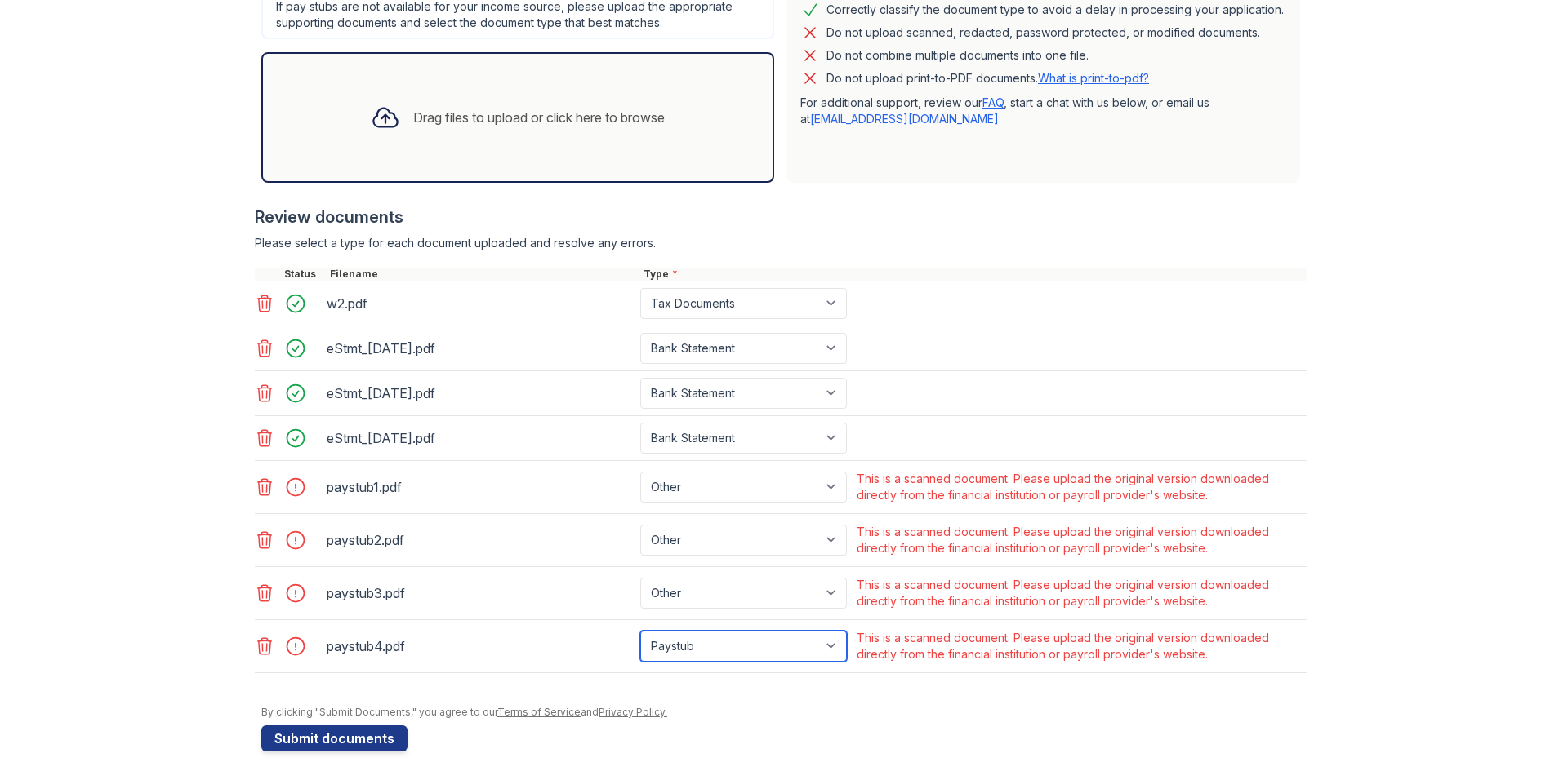
click at [695, 656] on select "Paystub Bank Statement Offer Letter Tax Documents Benefit Award Letter Investme…" at bounding box center [743, 646] width 206 height 31
select select "other"
click at [641, 631] on select "Paystub Bank Statement Offer Letter Tax Documents Benefit Award Letter Investme…" at bounding box center [743, 646] width 206 height 31
click at [362, 742] on button "Submit documents" at bounding box center [334, 738] width 146 height 26
